Goal: Information Seeking & Learning: Learn about a topic

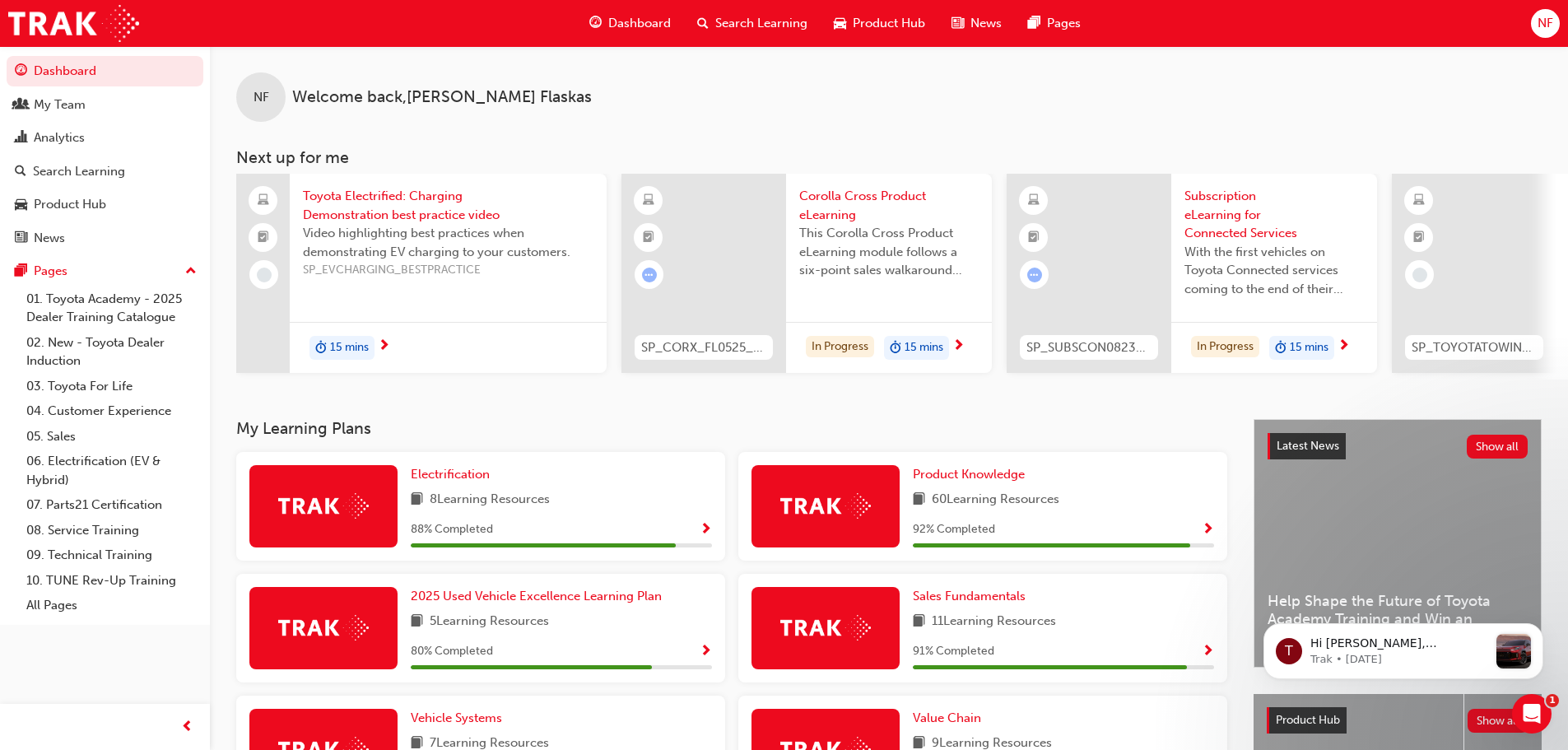
click at [628, 26] on span "Dashboard" at bounding box center [639, 23] width 63 height 19
click at [625, 26] on span "Dashboard" at bounding box center [639, 23] width 63 height 19
click at [975, 482] on span "Product Knowledge" at bounding box center [968, 474] width 112 height 15
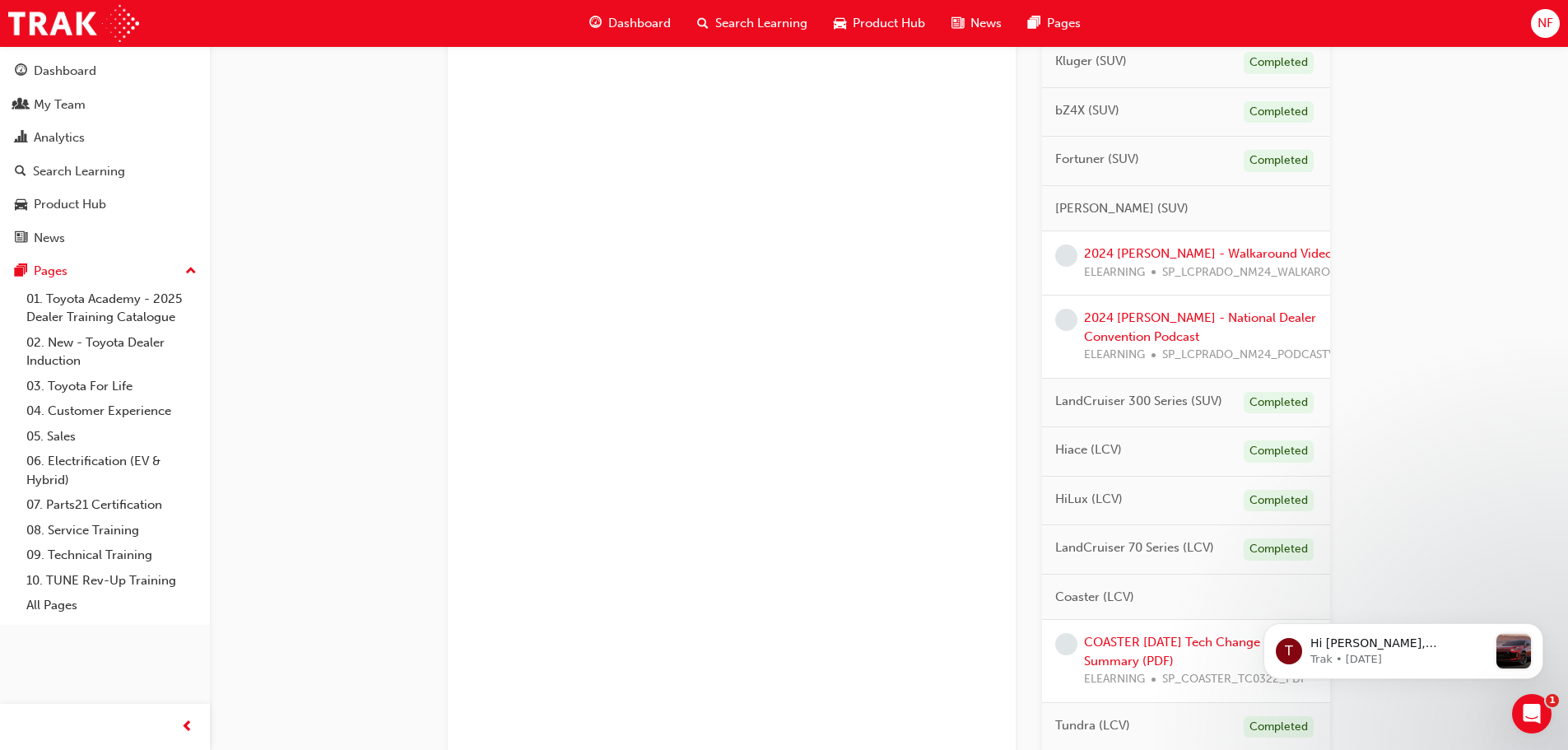
scroll to position [823, 0]
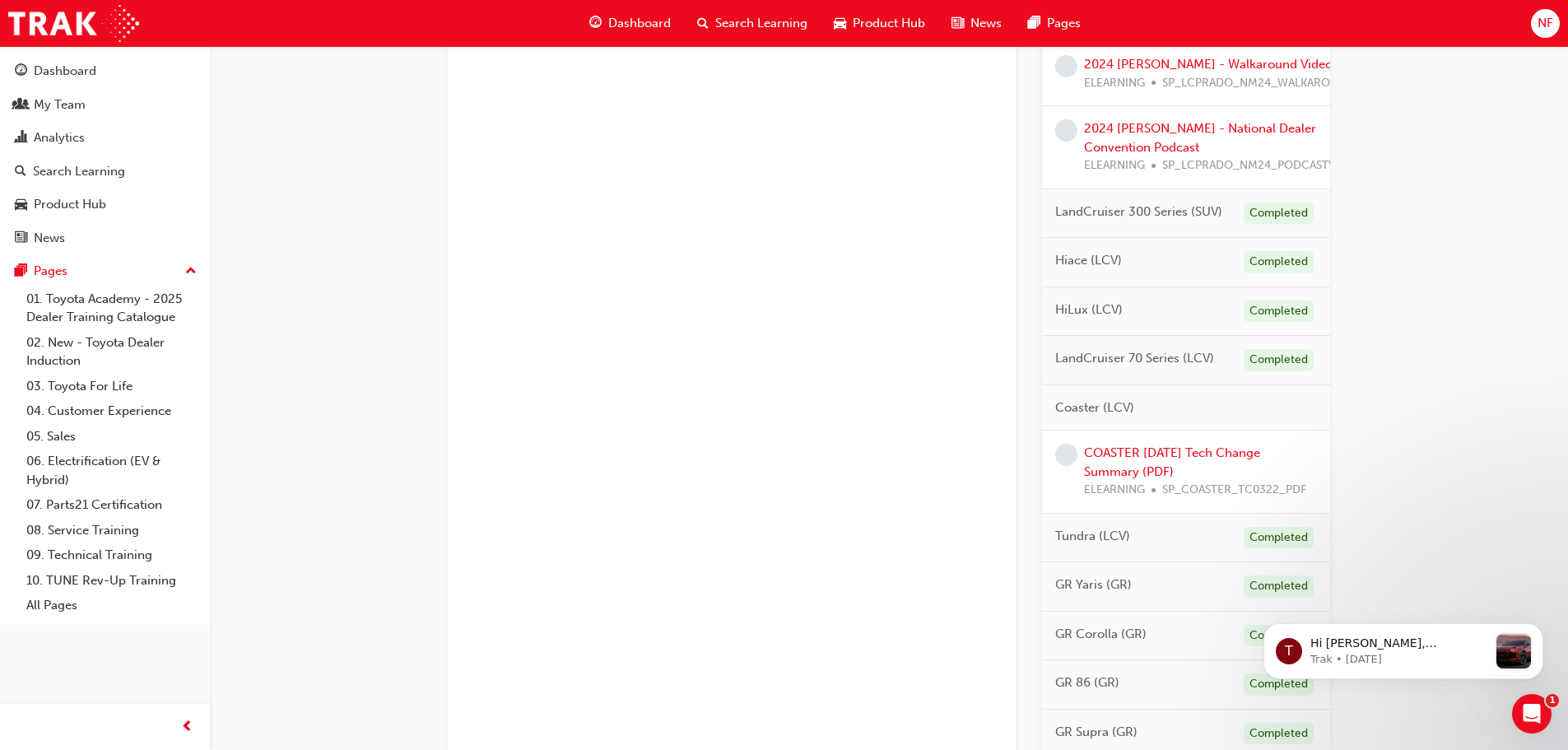
click at [619, 29] on span "Dashboard" at bounding box center [639, 23] width 63 height 19
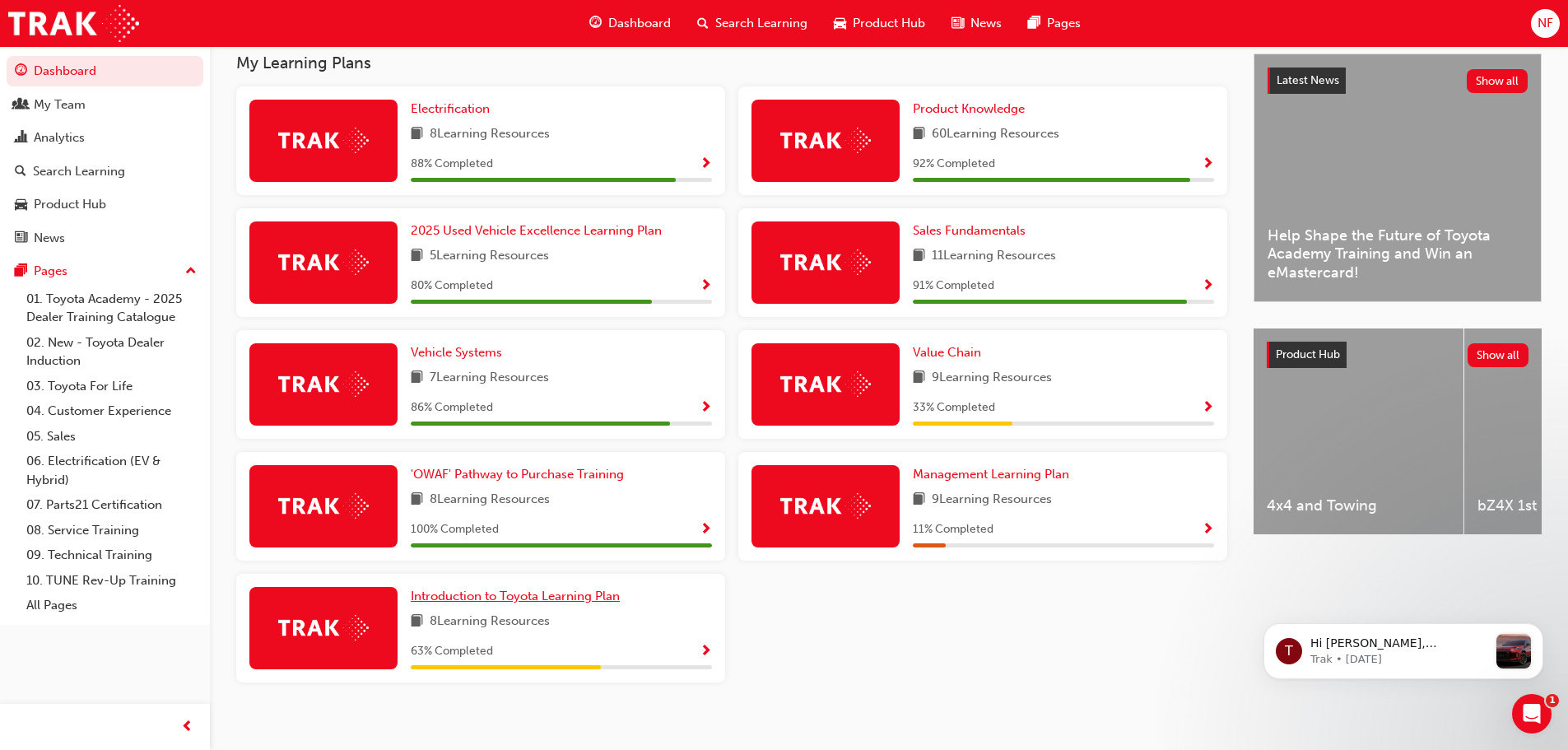
scroll to position [386, 0]
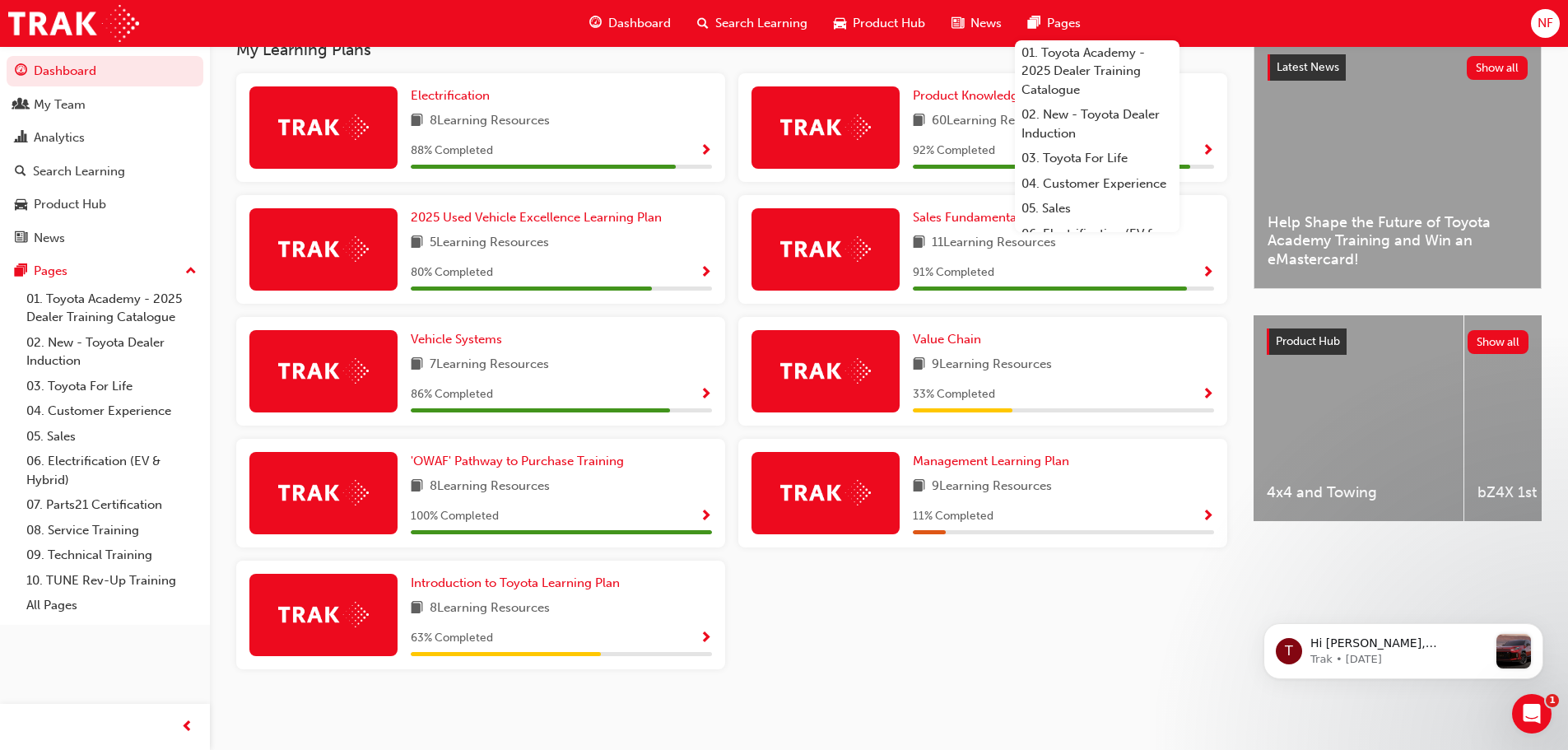
click at [788, 22] on span "Search Learning" at bounding box center [761, 23] width 92 height 19
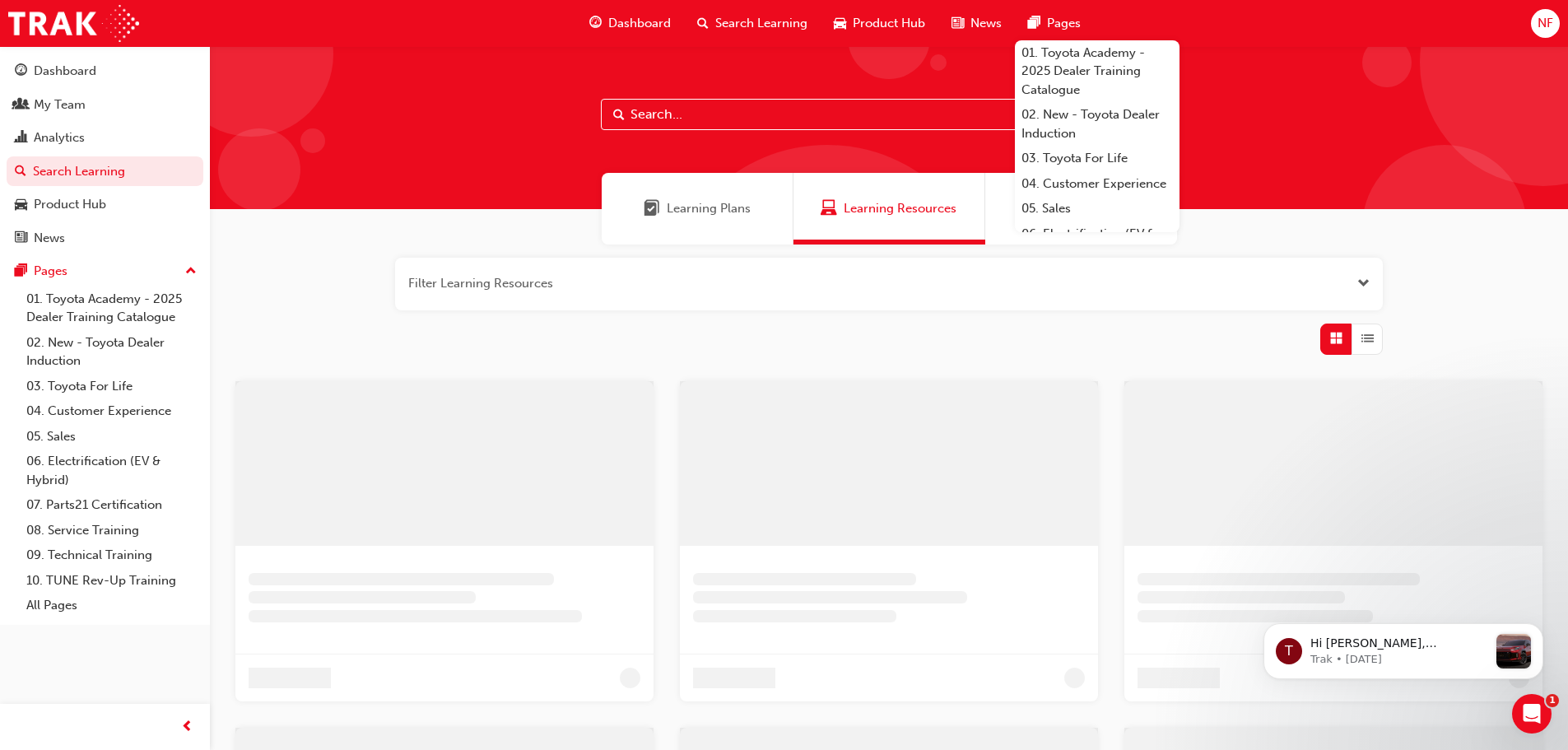
click at [698, 114] on input "text" at bounding box center [889, 114] width 576 height 31
type input "yaris"
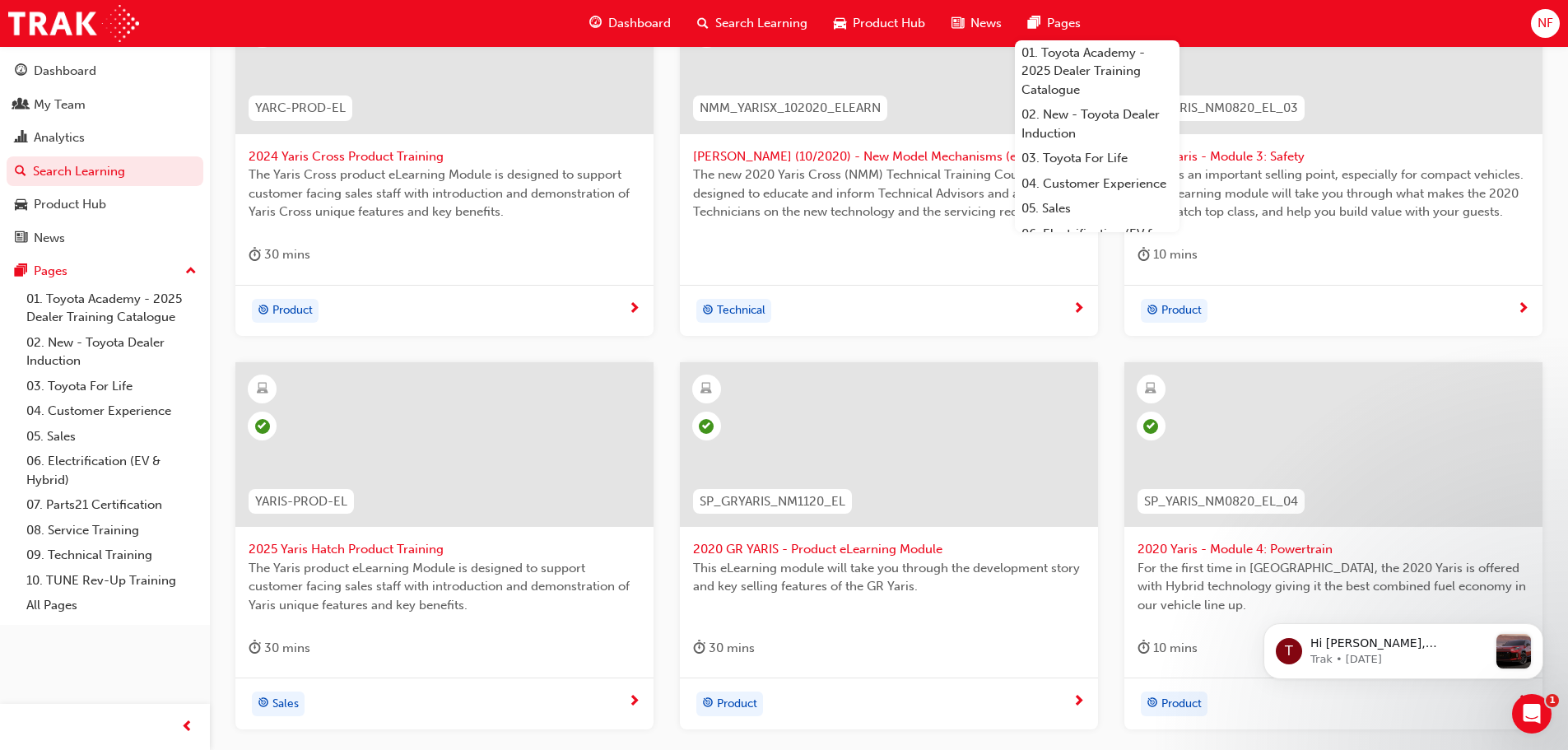
scroll to position [494, 0]
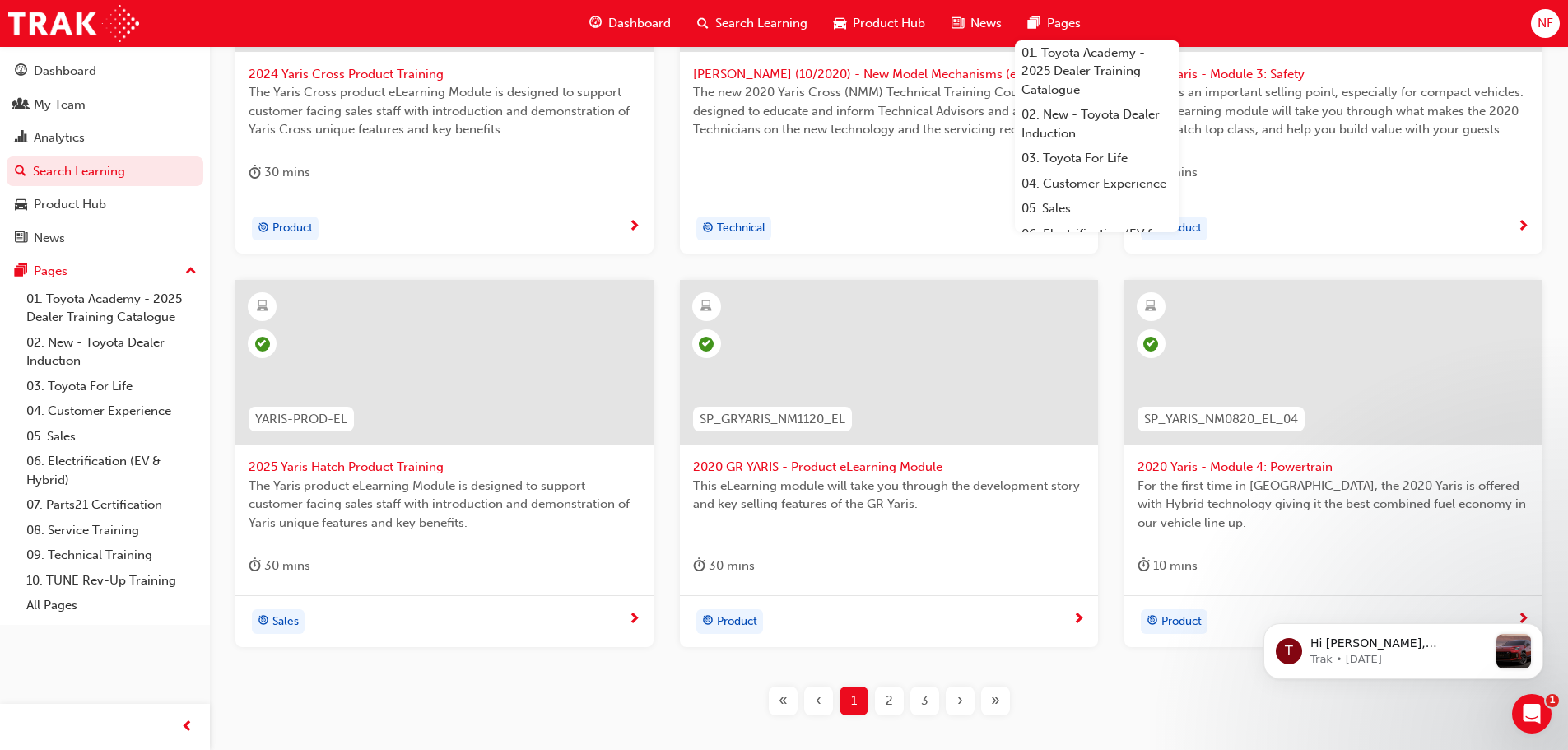
click at [290, 469] on span "2025 Yaris Hatch Product Training" at bounding box center [445, 467] width 392 height 19
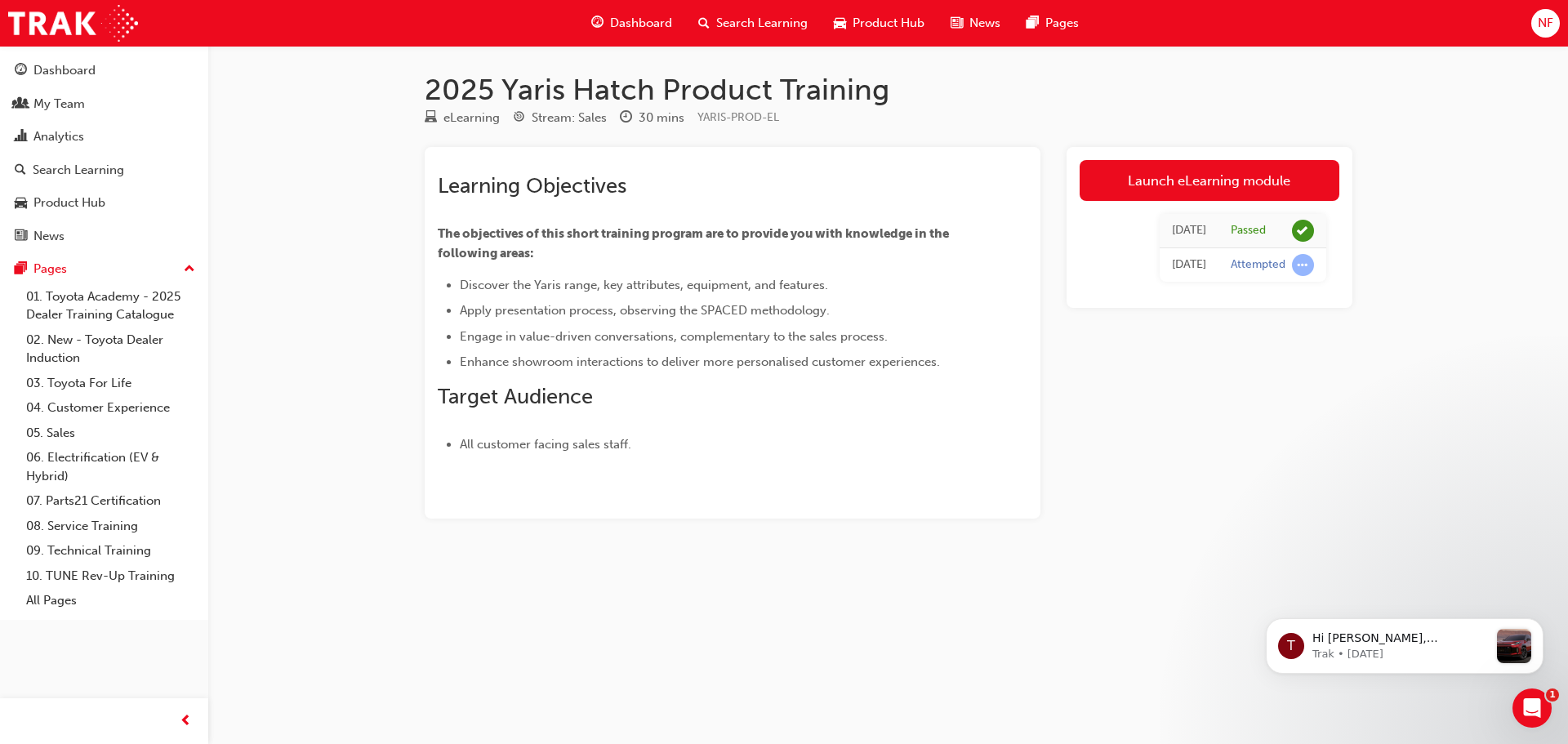
click at [1136, 569] on div "2025 Yaris Hatch Product Training eLearning Stream: Sales 30 mins YARIS-PROD-EL…" at bounding box center [888, 321] width 980 height 499
click at [1160, 508] on div "Launch eLearning module [DATE] Passed [DATE] Attempted" at bounding box center [1209, 333] width 285 height 371
click at [654, 28] on span "Dashboard" at bounding box center [641, 23] width 62 height 18
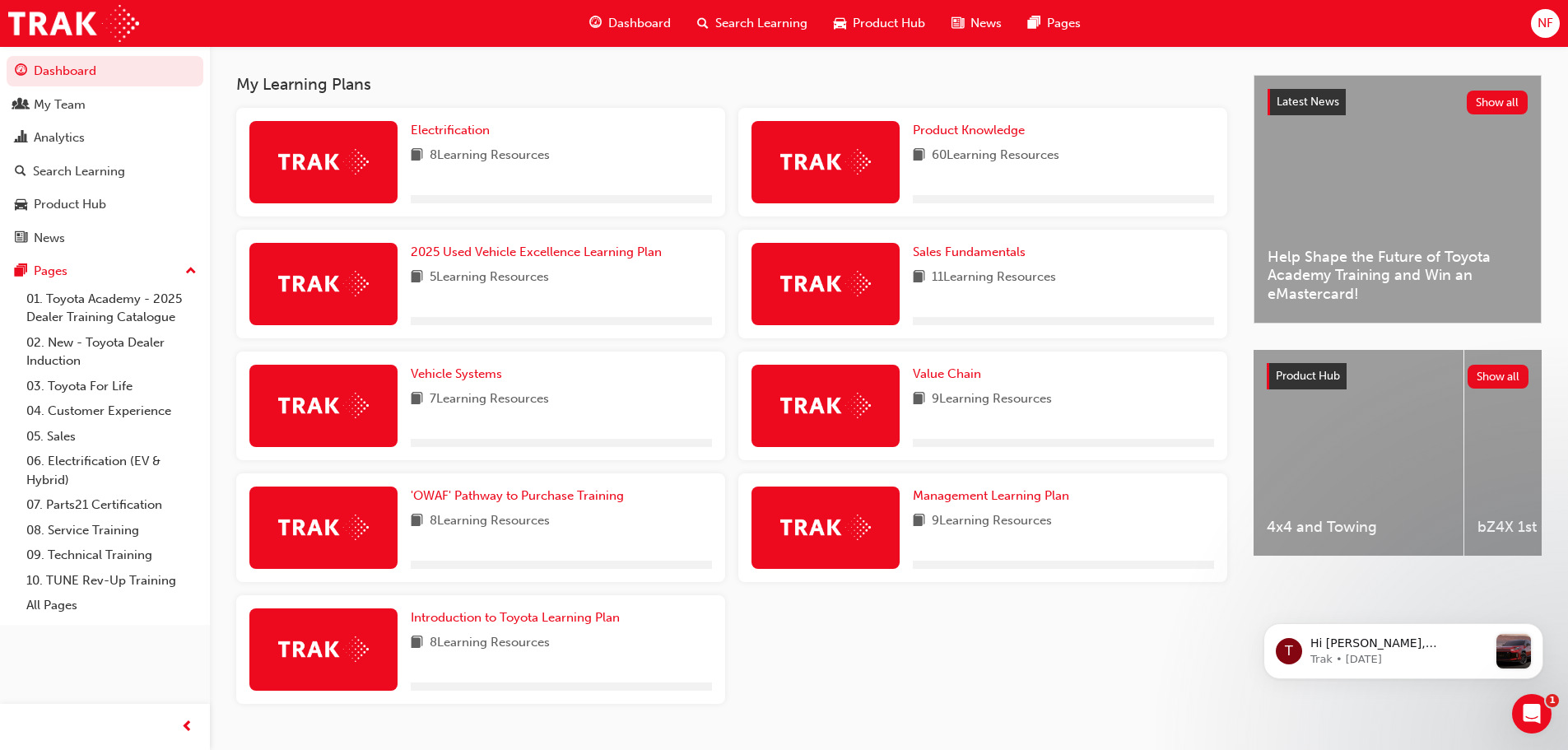
scroll to position [386, 0]
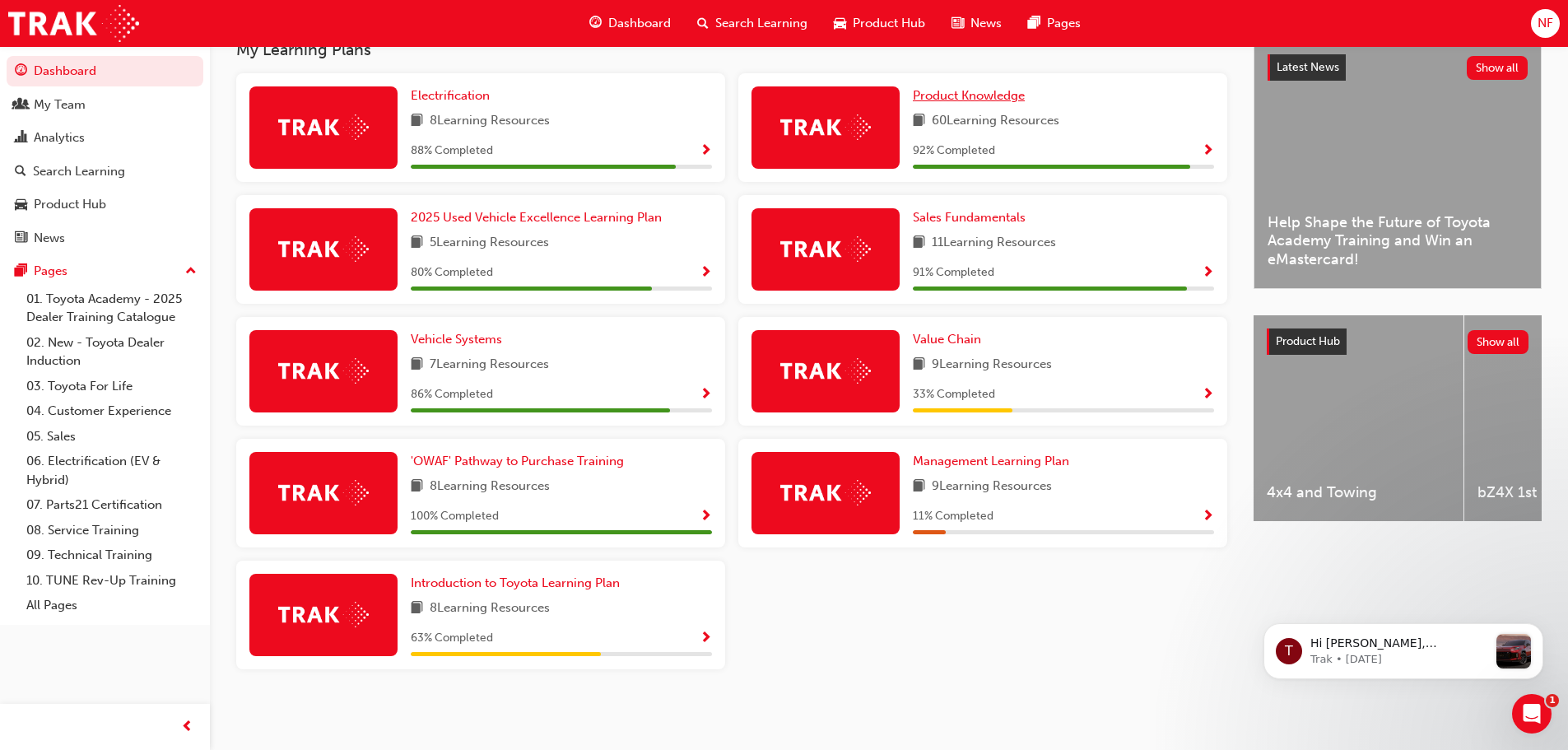
click at [920, 98] on span "Product Knowledge" at bounding box center [968, 95] width 112 height 15
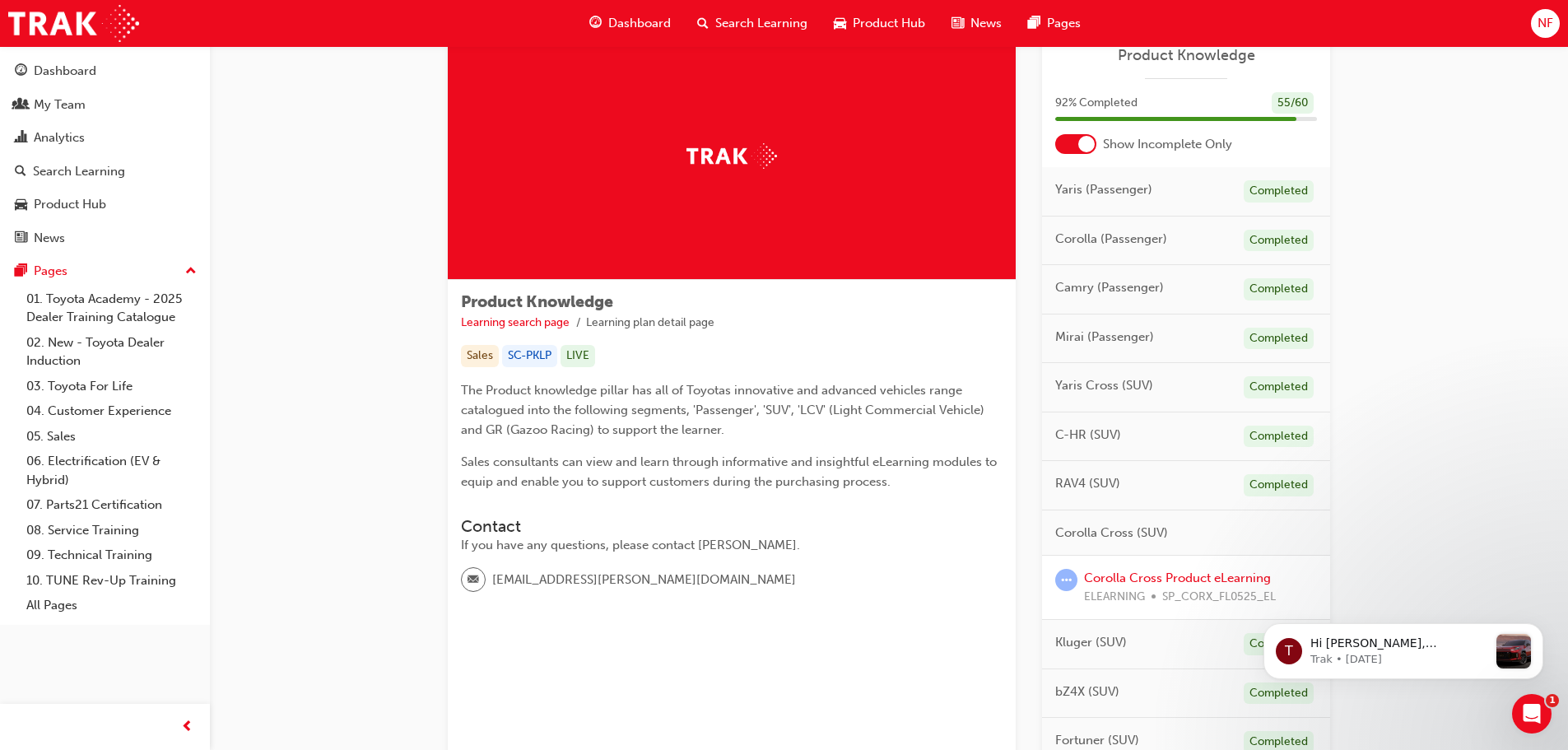
scroll to position [82, 0]
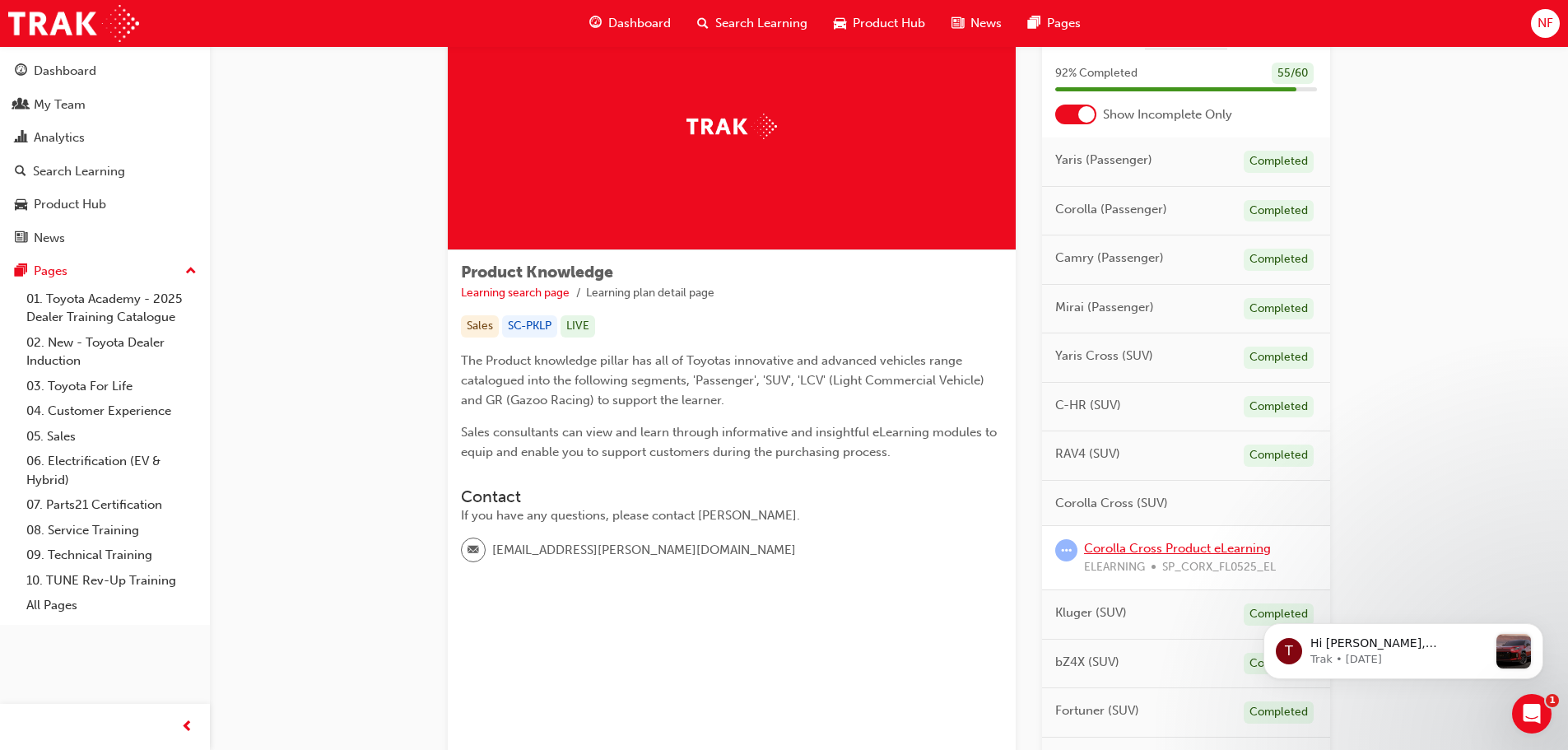
click at [1149, 550] on link "Corolla Cross Product eLearning" at bounding box center [1177, 548] width 187 height 15
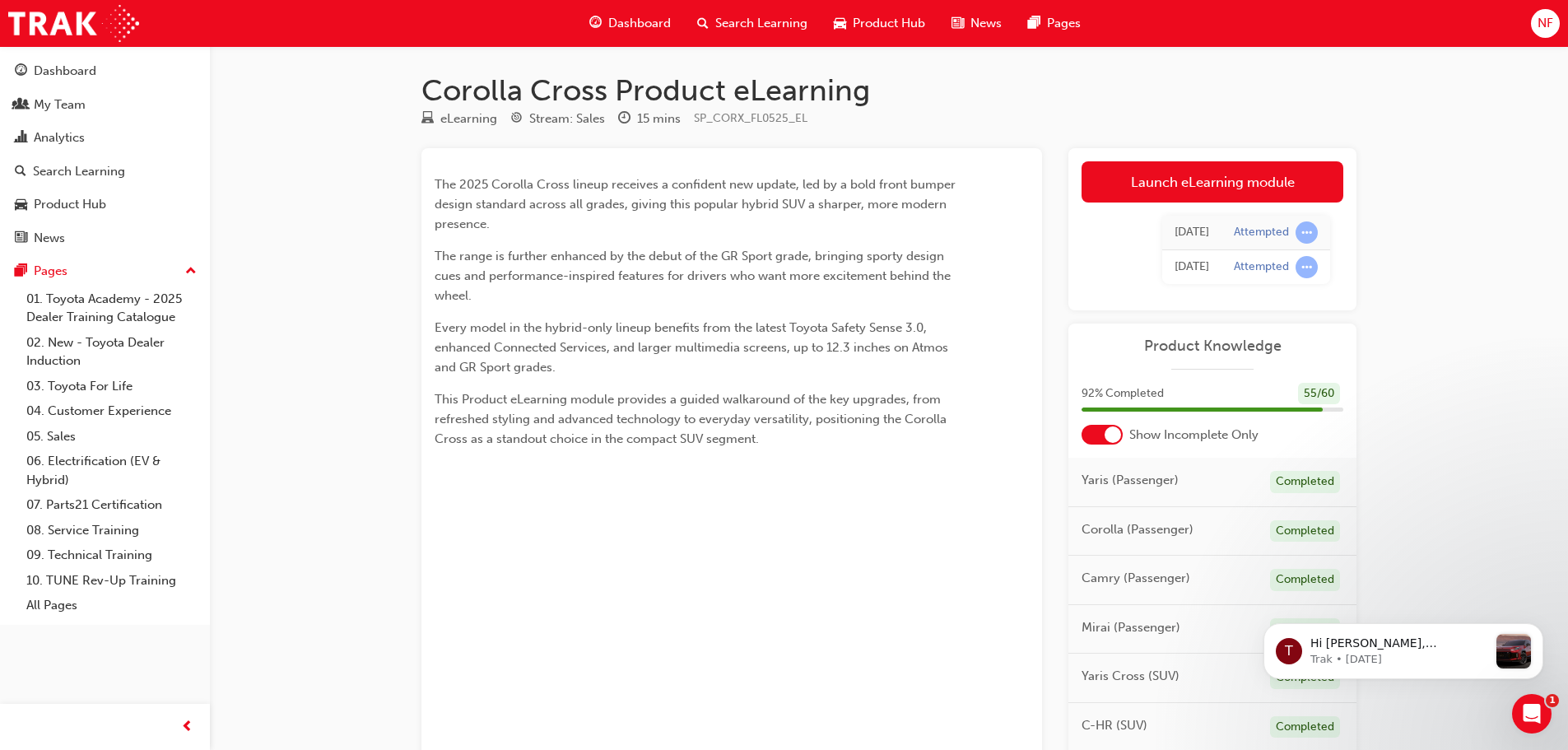
click at [641, 22] on span "Dashboard" at bounding box center [639, 23] width 63 height 19
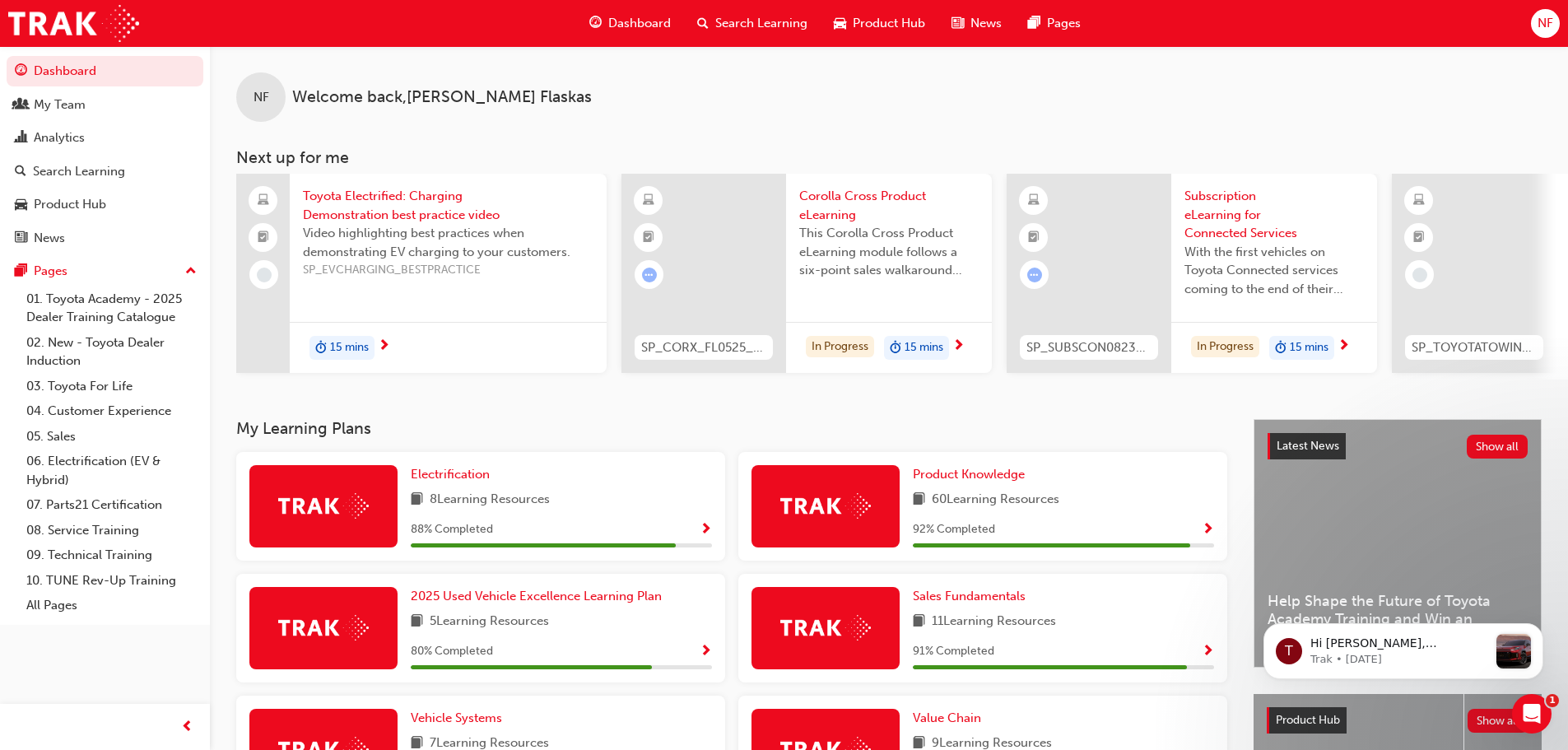
click at [552, 104] on div "NF Welcome back , [PERSON_NAME]" at bounding box center [889, 84] width 1358 height 76
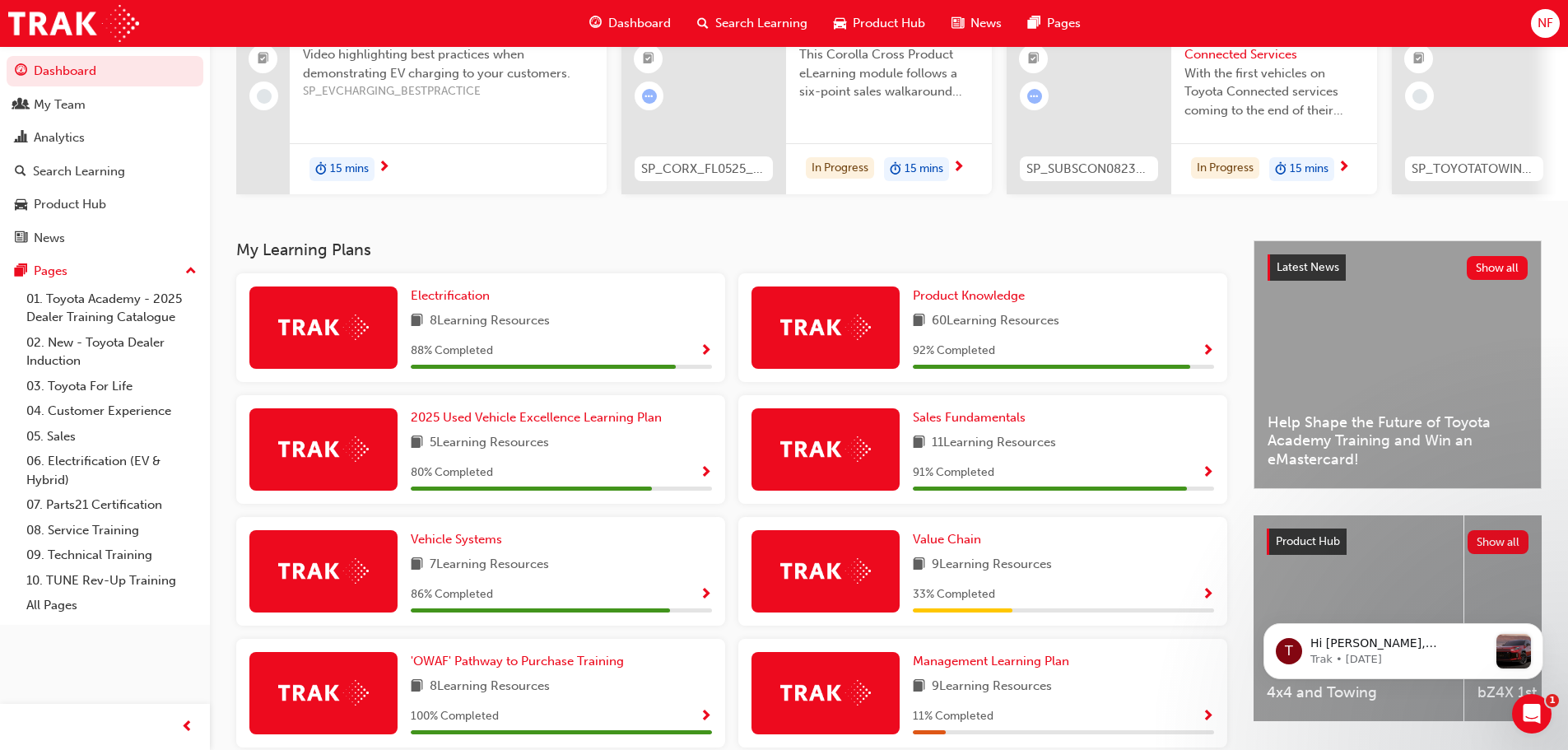
scroll to position [247, 0]
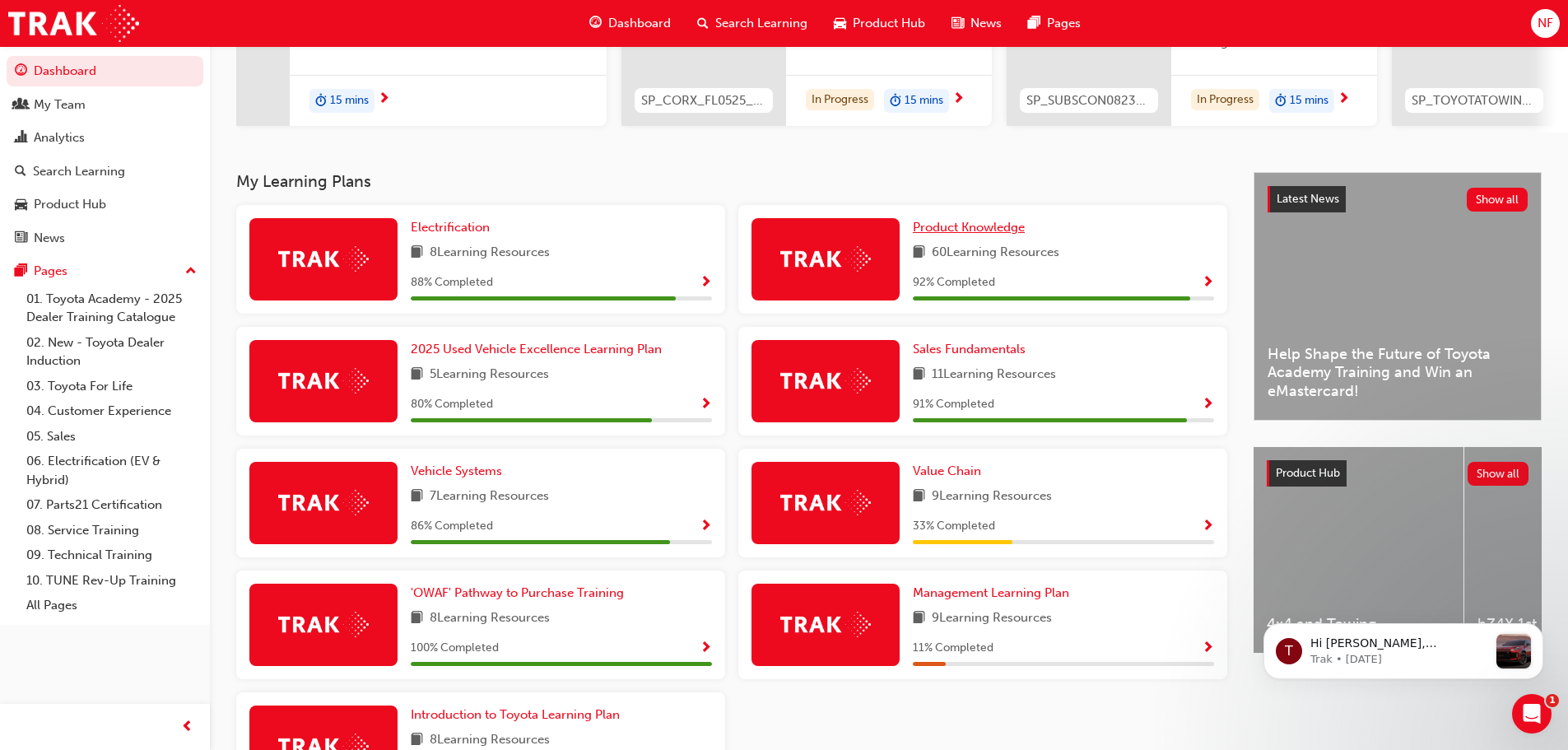
click at [943, 235] on span "Product Knowledge" at bounding box center [968, 227] width 112 height 15
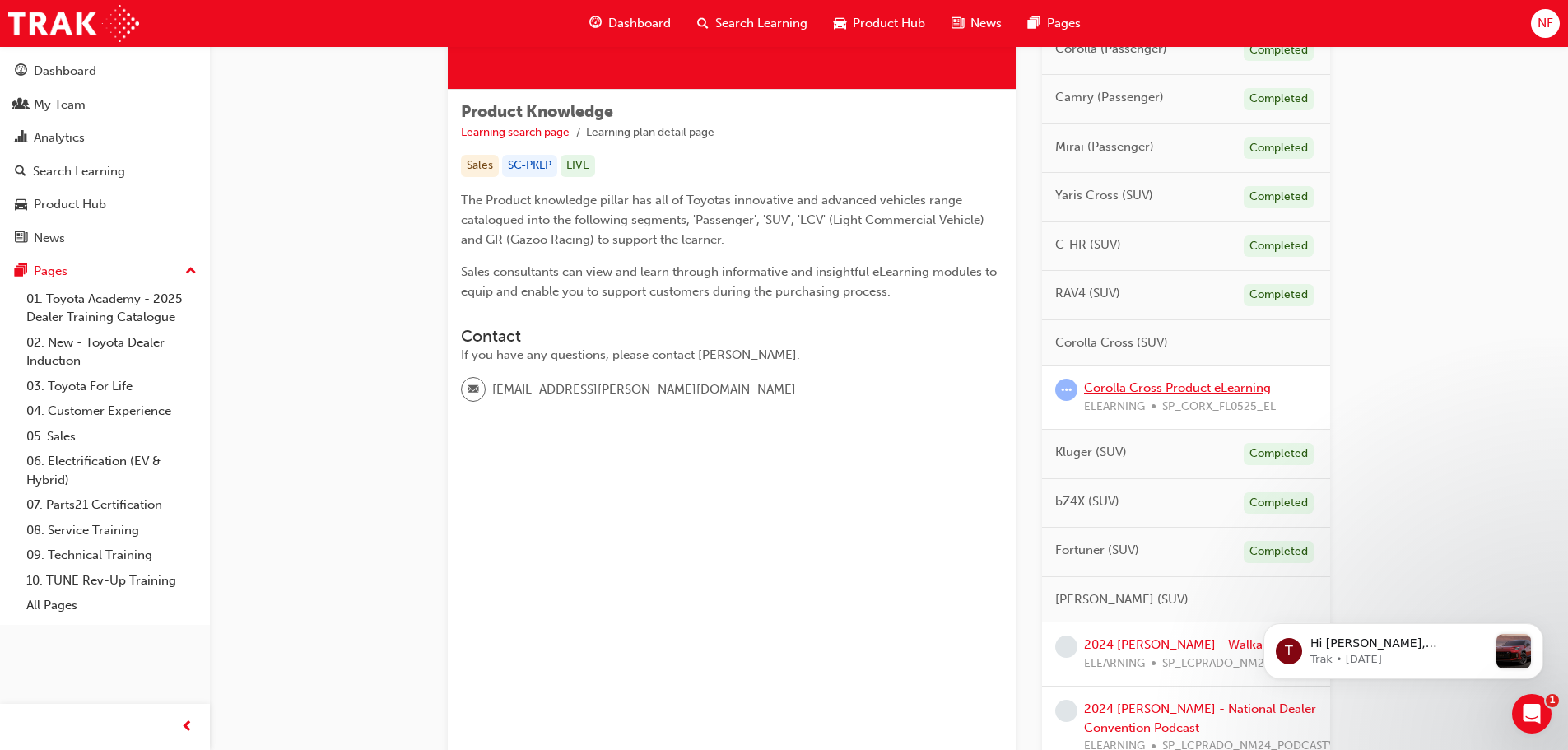
scroll to position [247, 0]
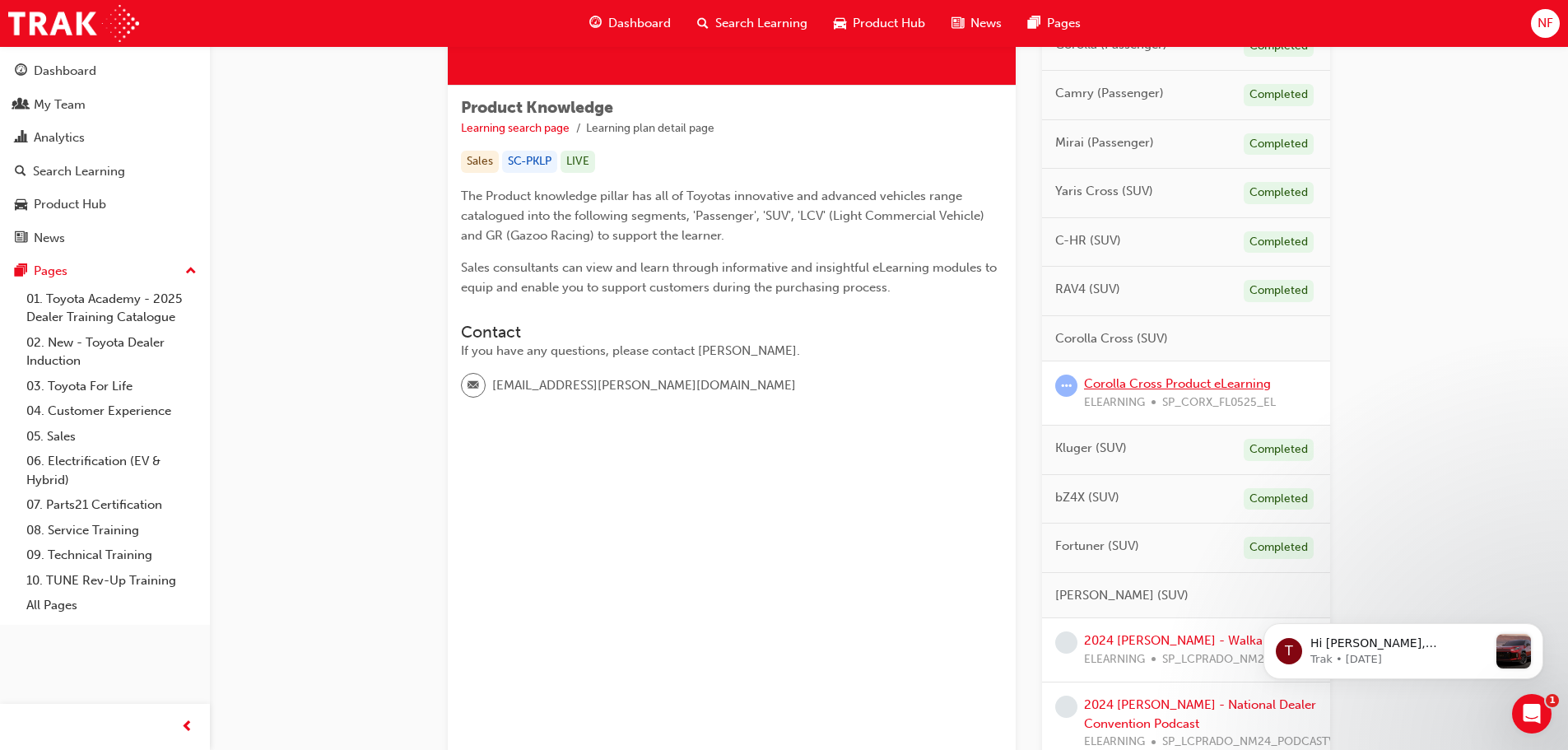
click at [1136, 385] on link "Corolla Cross Product eLearning" at bounding box center [1177, 383] width 187 height 15
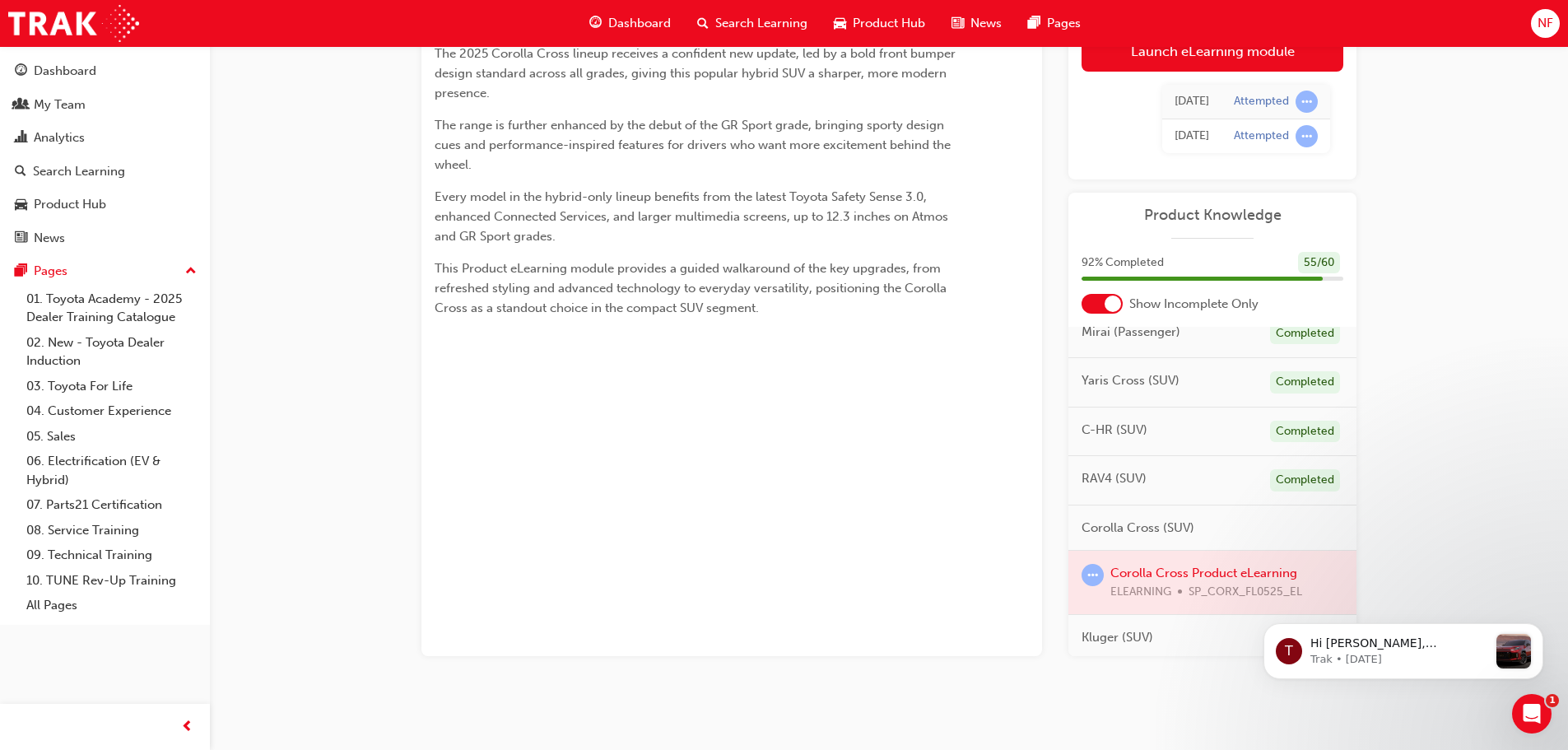
scroll to position [247, 0]
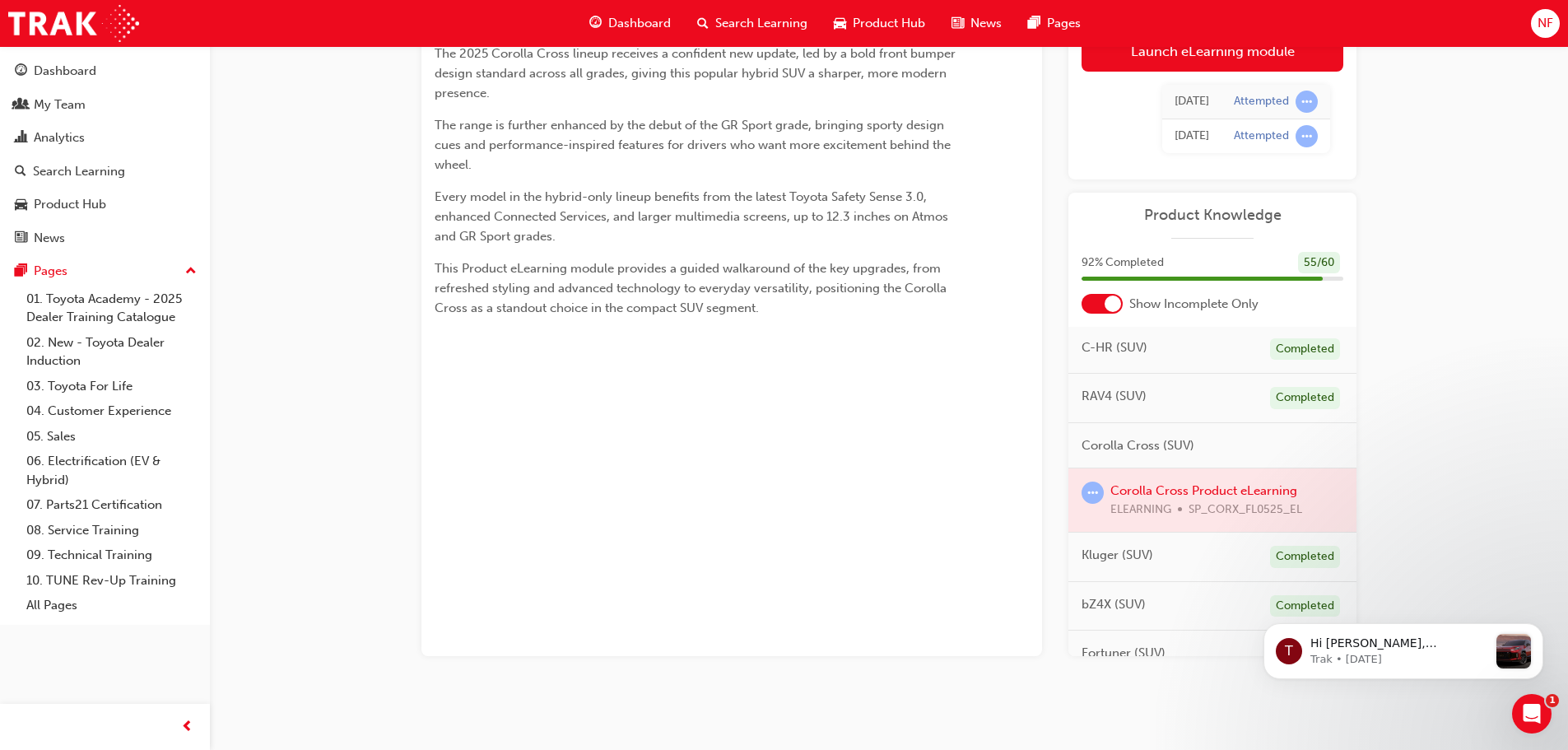
click at [1095, 494] on span "learningRecordVerb_ATTEMPT-icon" at bounding box center [1092, 492] width 22 height 22
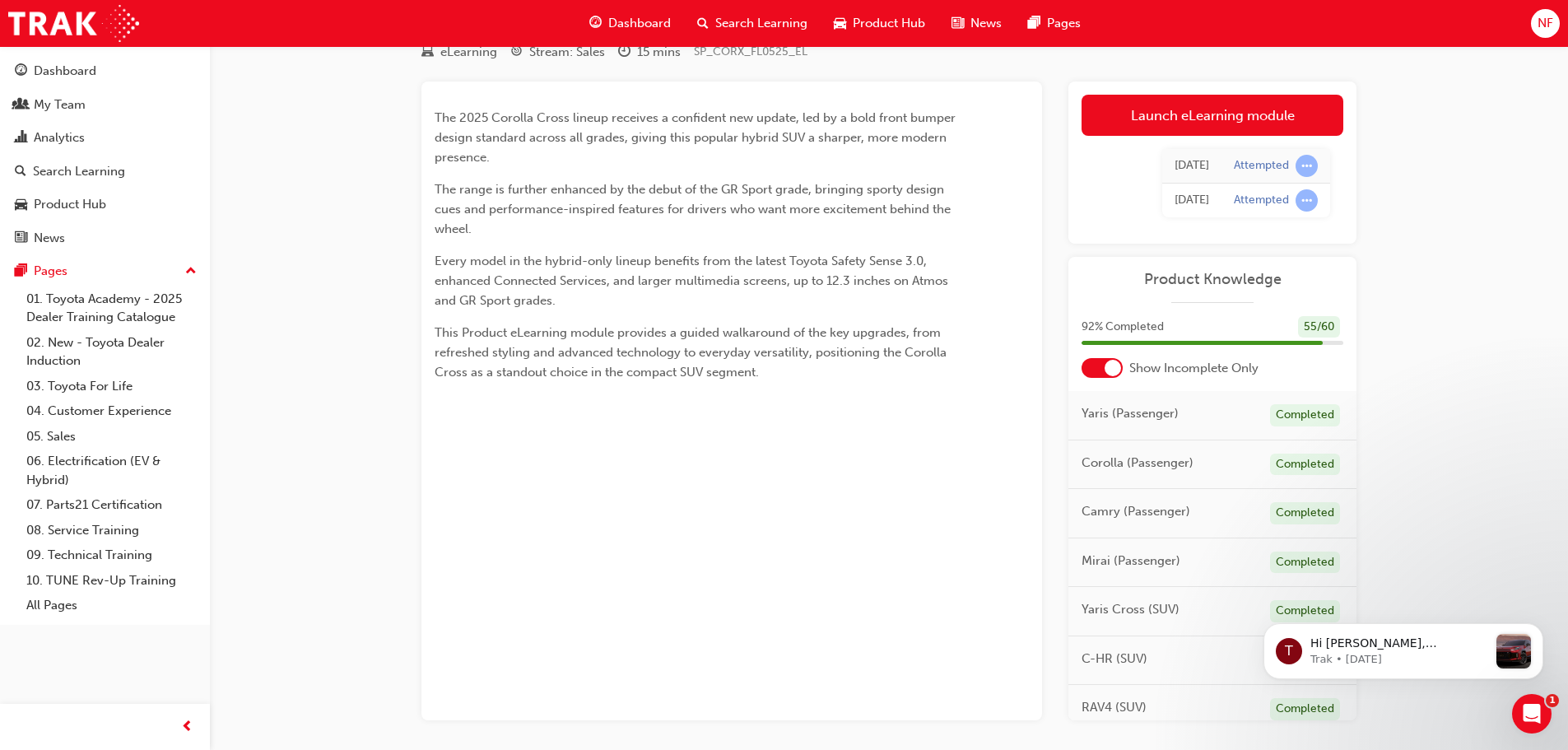
scroll to position [0, 0]
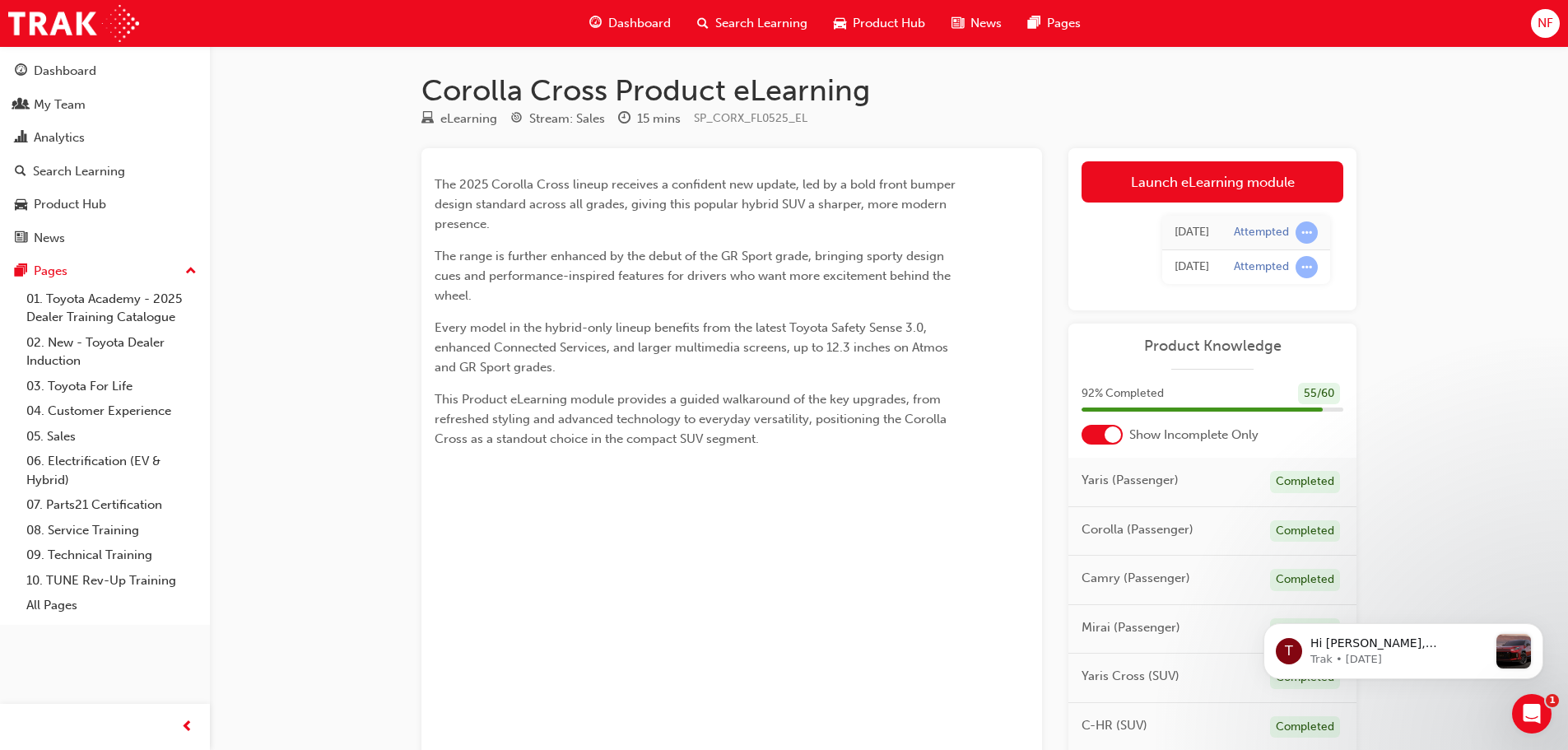
click at [626, 24] on span "Dashboard" at bounding box center [639, 23] width 63 height 19
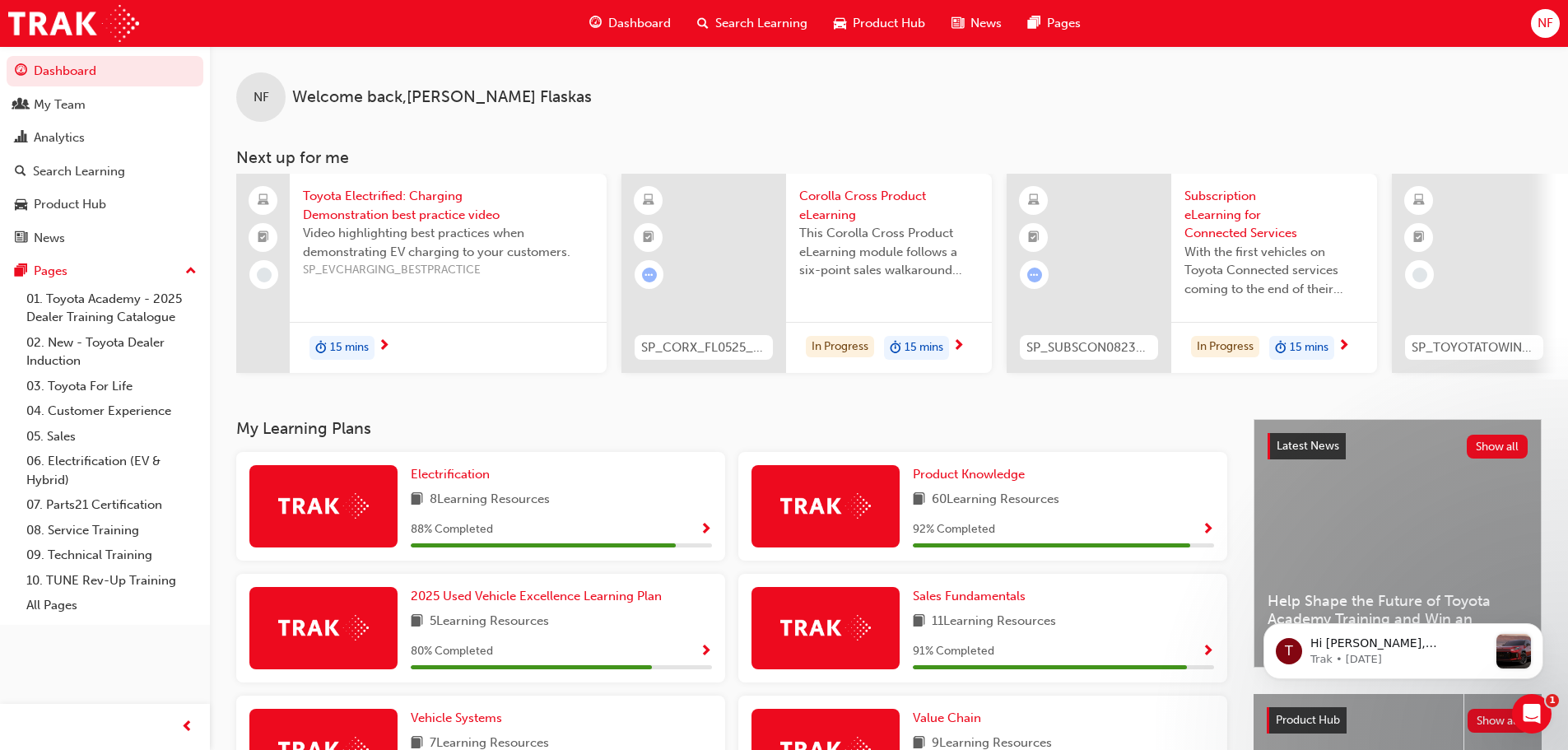
click at [769, 29] on span "Search Learning" at bounding box center [761, 23] width 92 height 19
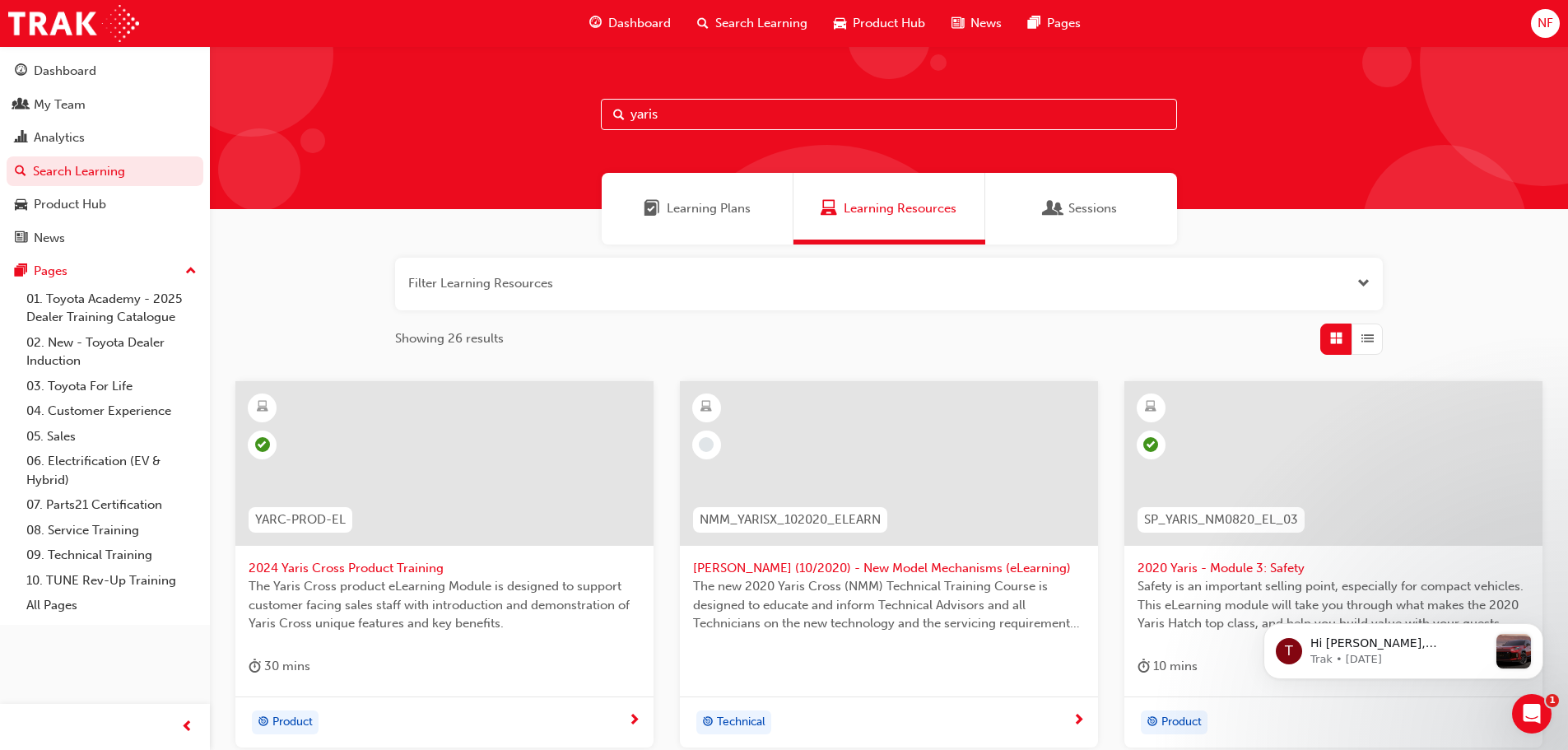
click at [693, 120] on input "yaris" at bounding box center [889, 114] width 576 height 31
click at [618, 116] on span "Search" at bounding box center [619, 114] width 11 height 19
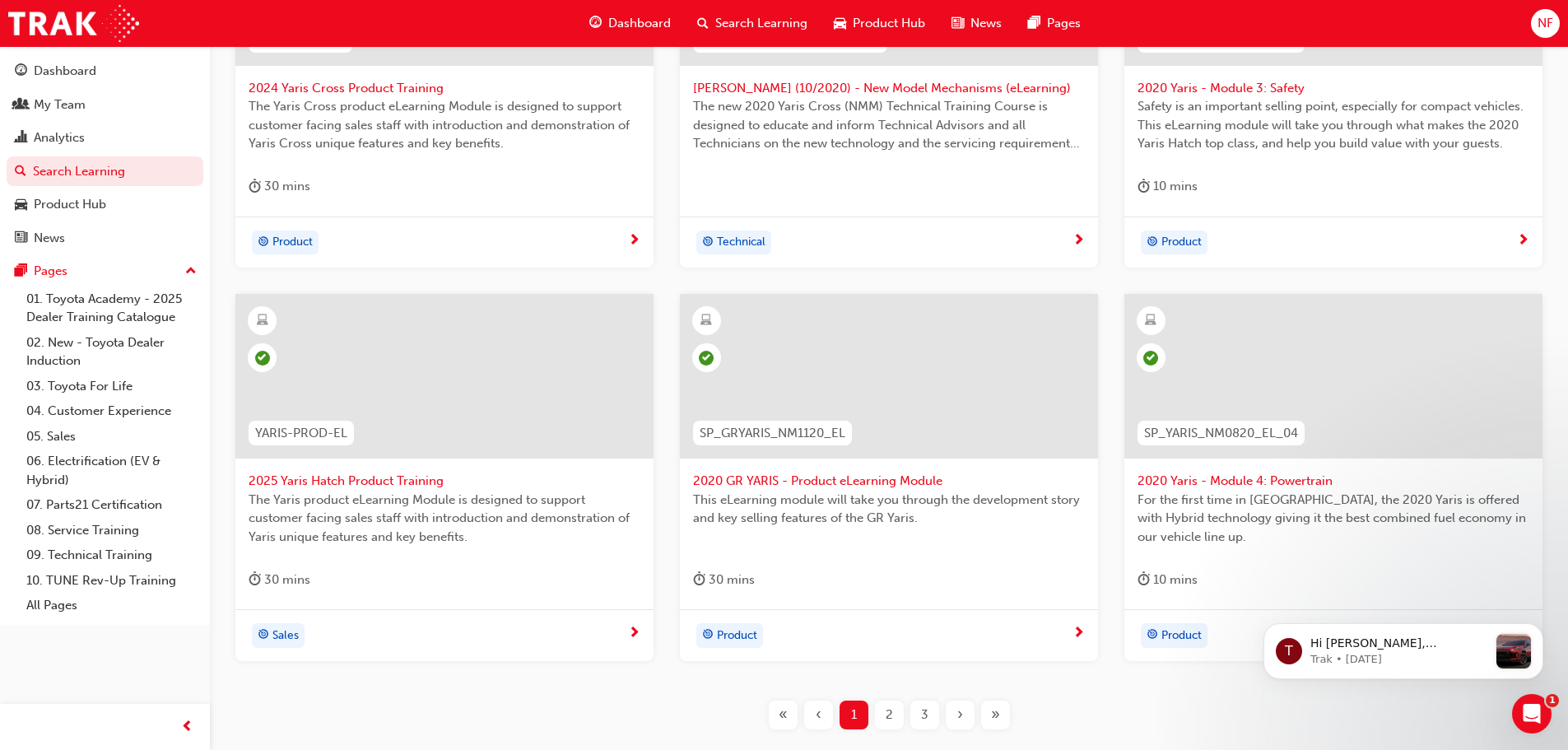
scroll to position [510, 0]
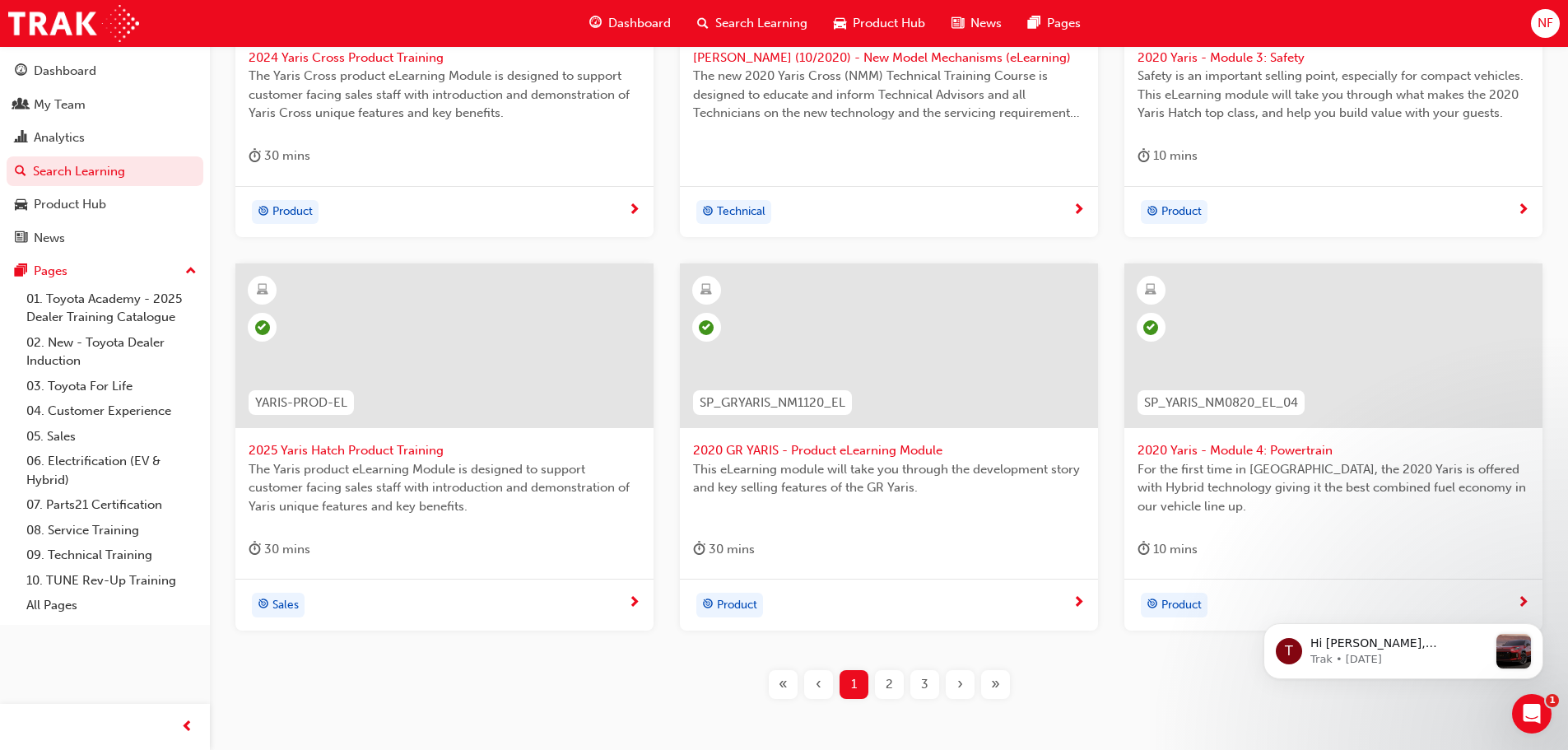
click at [619, 26] on span "Dashboard" at bounding box center [639, 23] width 63 height 19
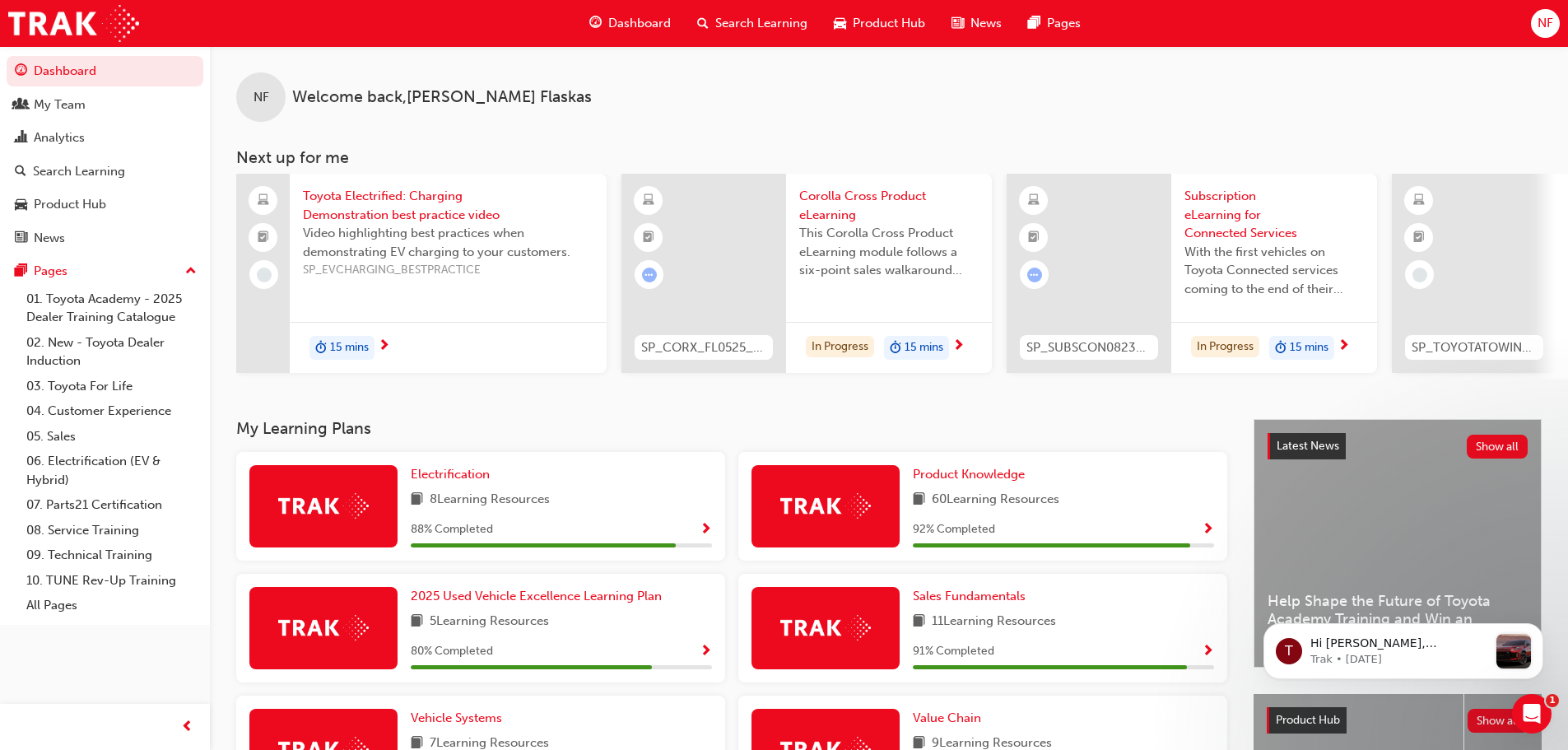
click at [402, 196] on span "Toyota Electrified: Charging Demonstration best practice video" at bounding box center [447, 206] width 290 height 37
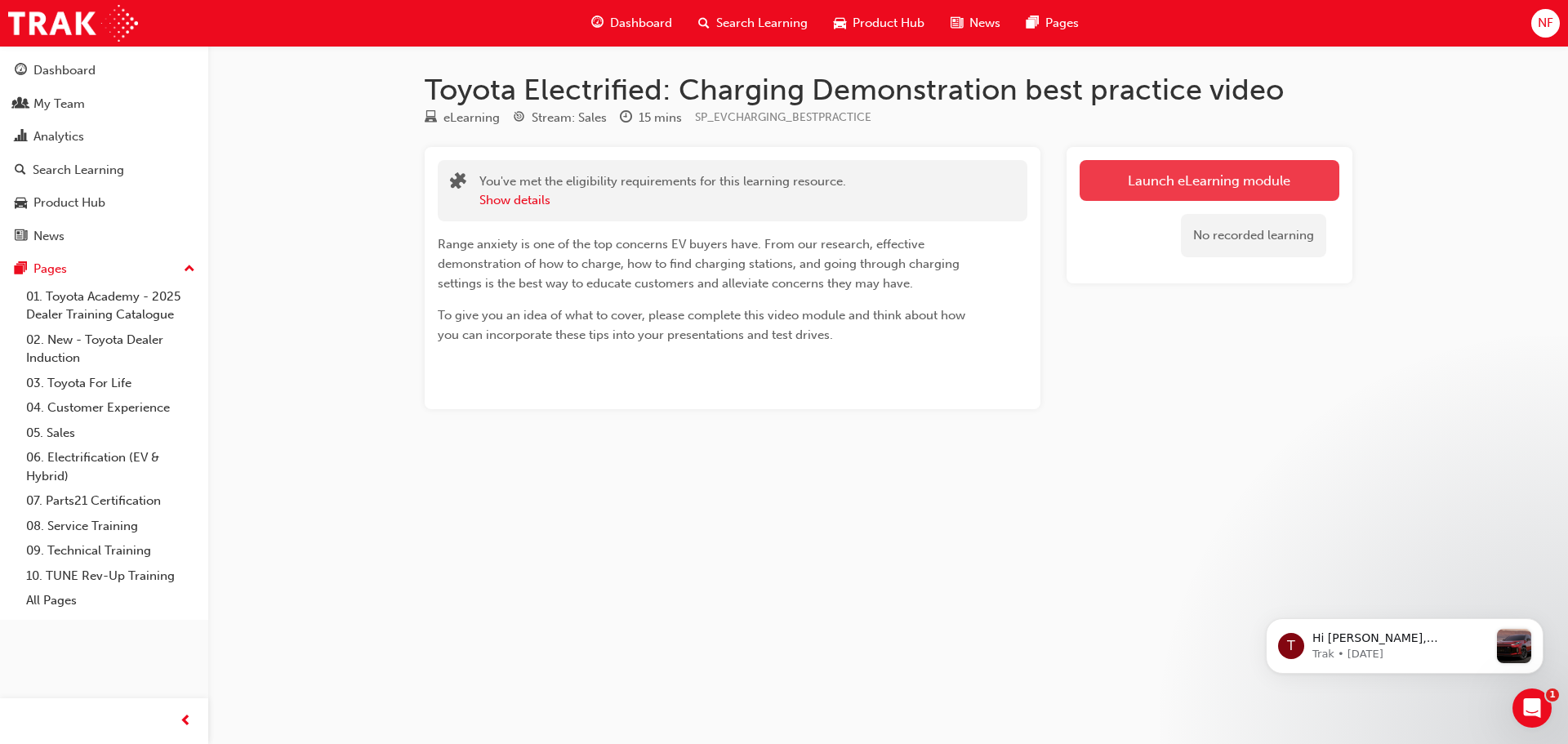
click at [1212, 187] on link "Launch eLearning module" at bounding box center [1209, 180] width 260 height 41
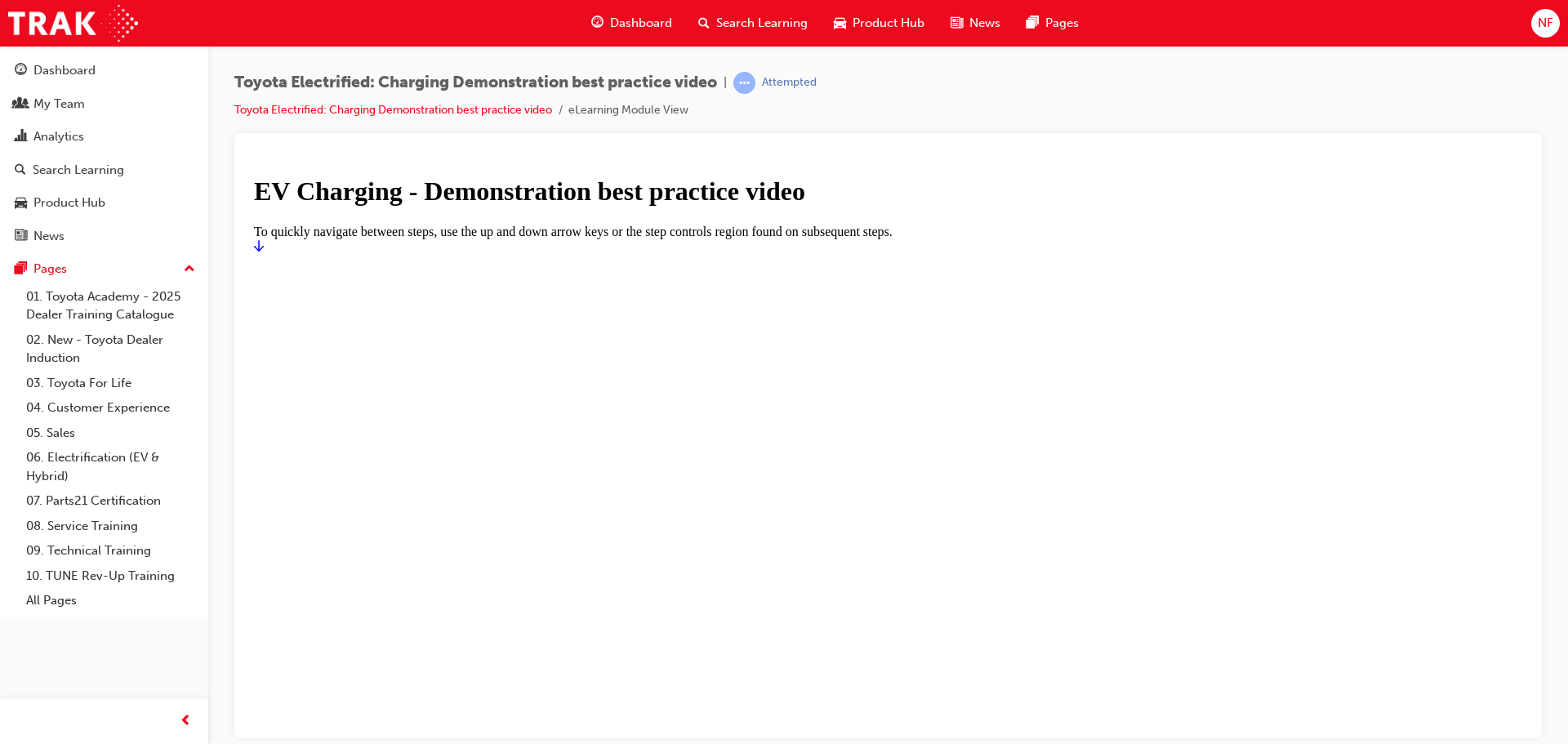
click at [264, 250] on icon "Start" at bounding box center [258, 244] width 10 height 11
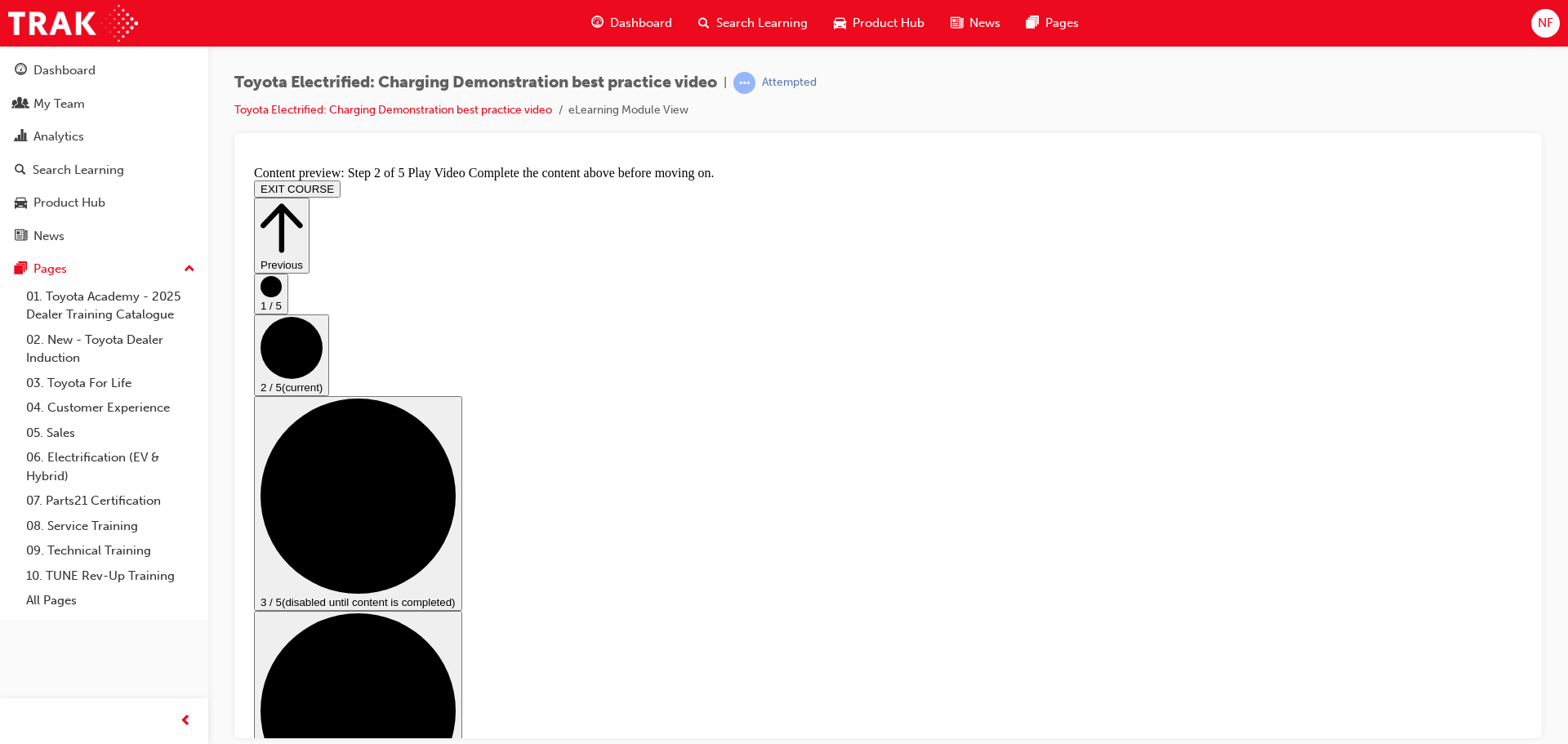
drag, startPoint x: 422, startPoint y: 784, endPoint x: 333, endPoint y: 250, distance: 541.4
